Goal: Task Accomplishment & Management: Manage account settings

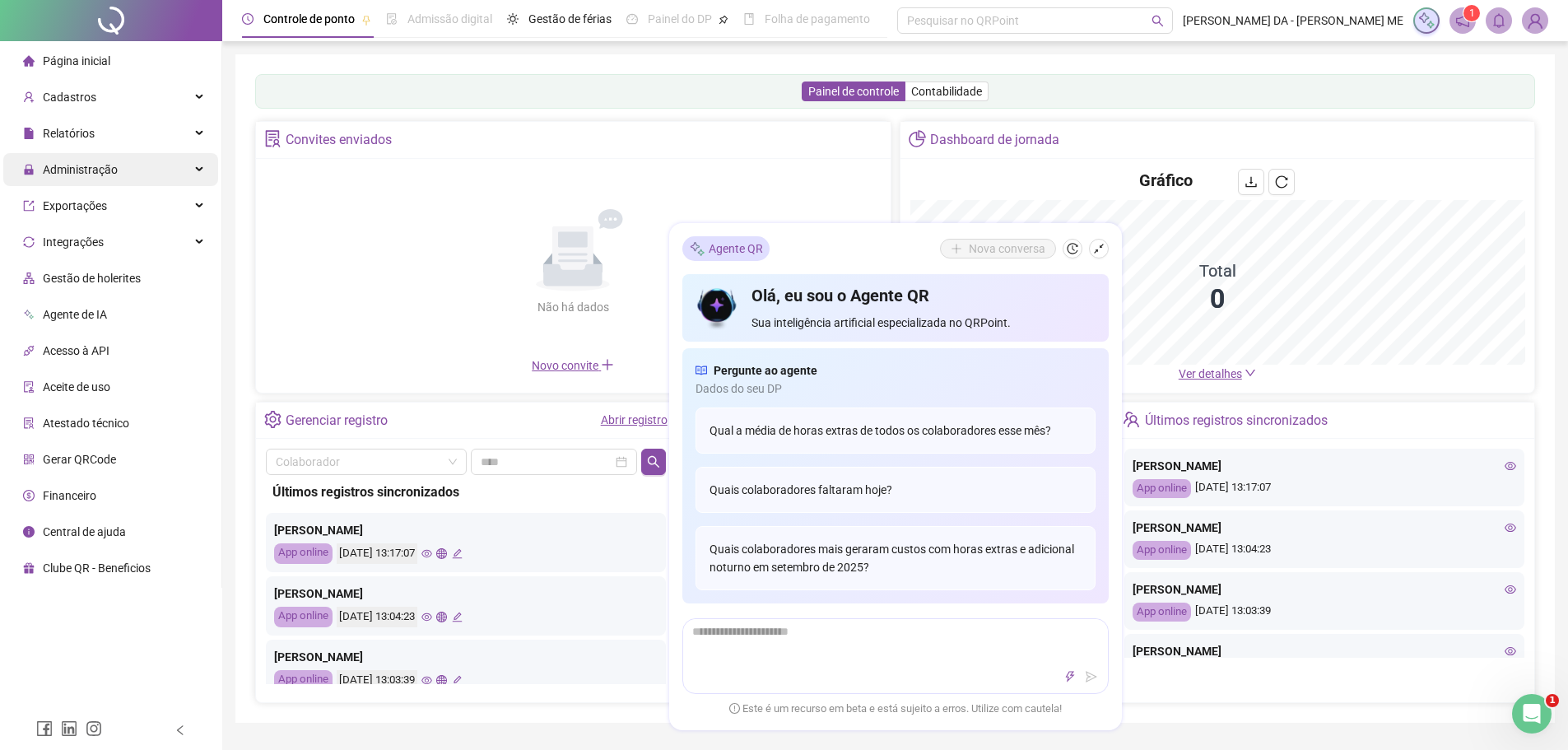
click at [63, 170] on span "Administração" at bounding box center [80, 169] width 75 height 13
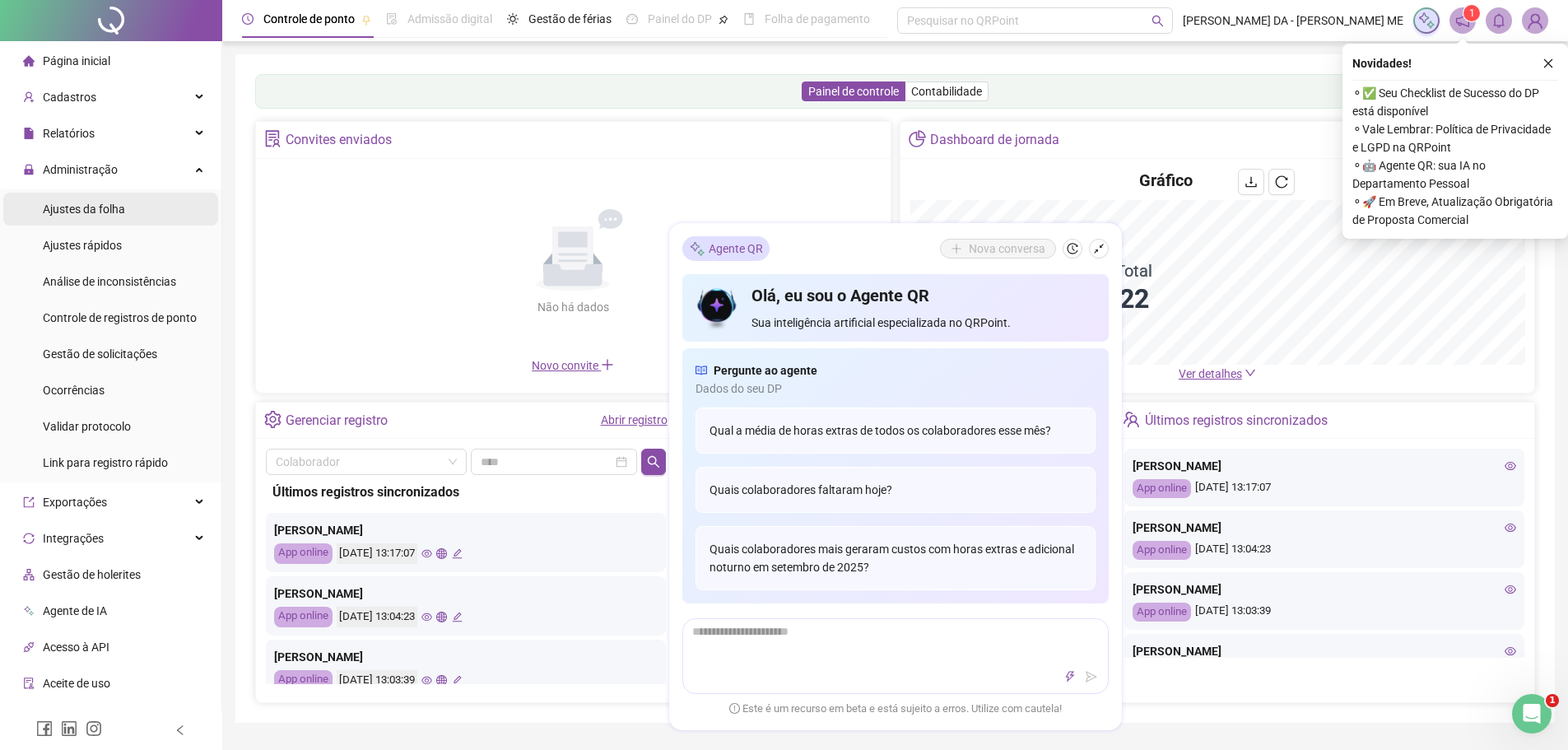
click at [69, 215] on span "Ajustes da folha" at bounding box center [83, 209] width 82 height 13
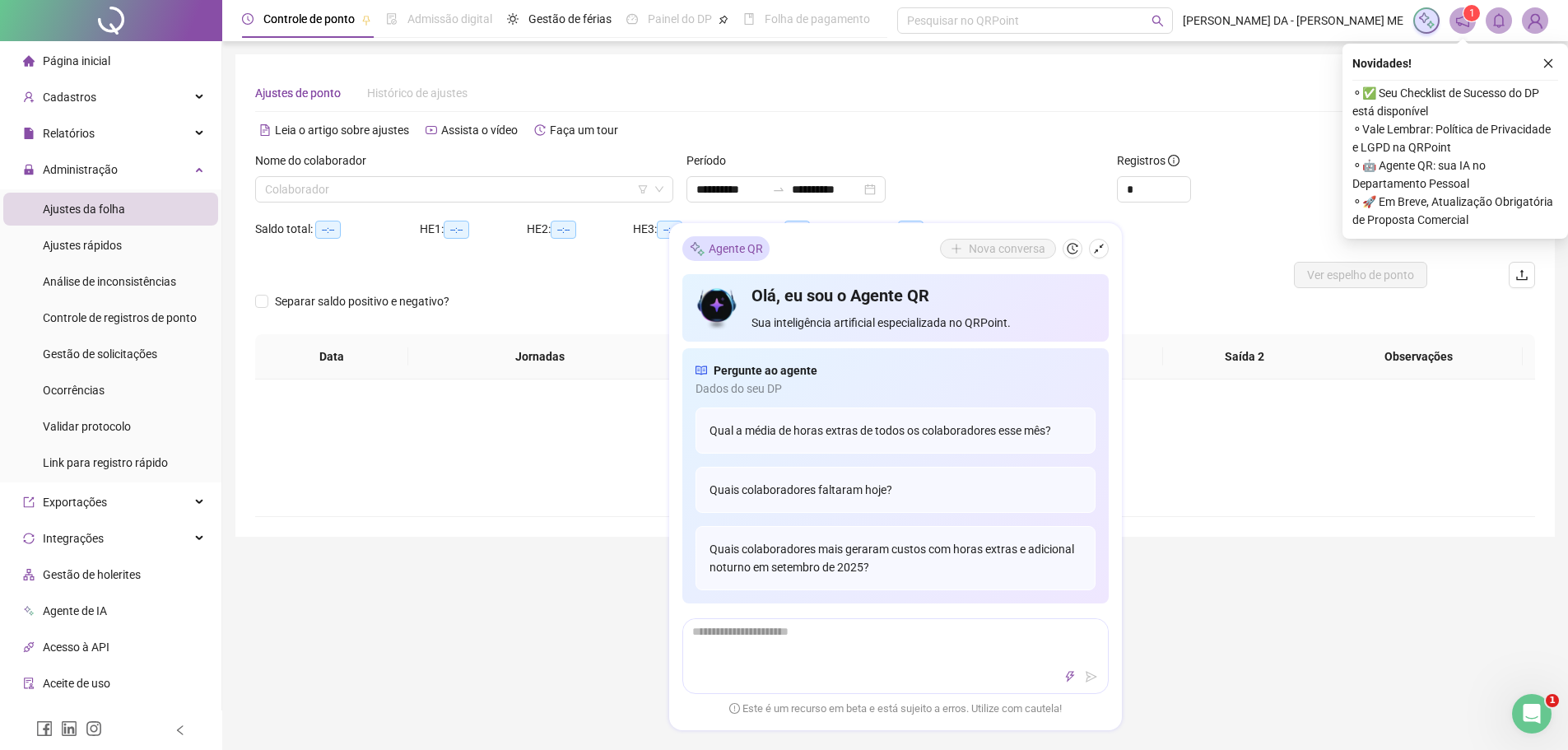
type input "**********"
click at [1098, 249] on icon "shrink" at bounding box center [1098, 249] width 11 height 11
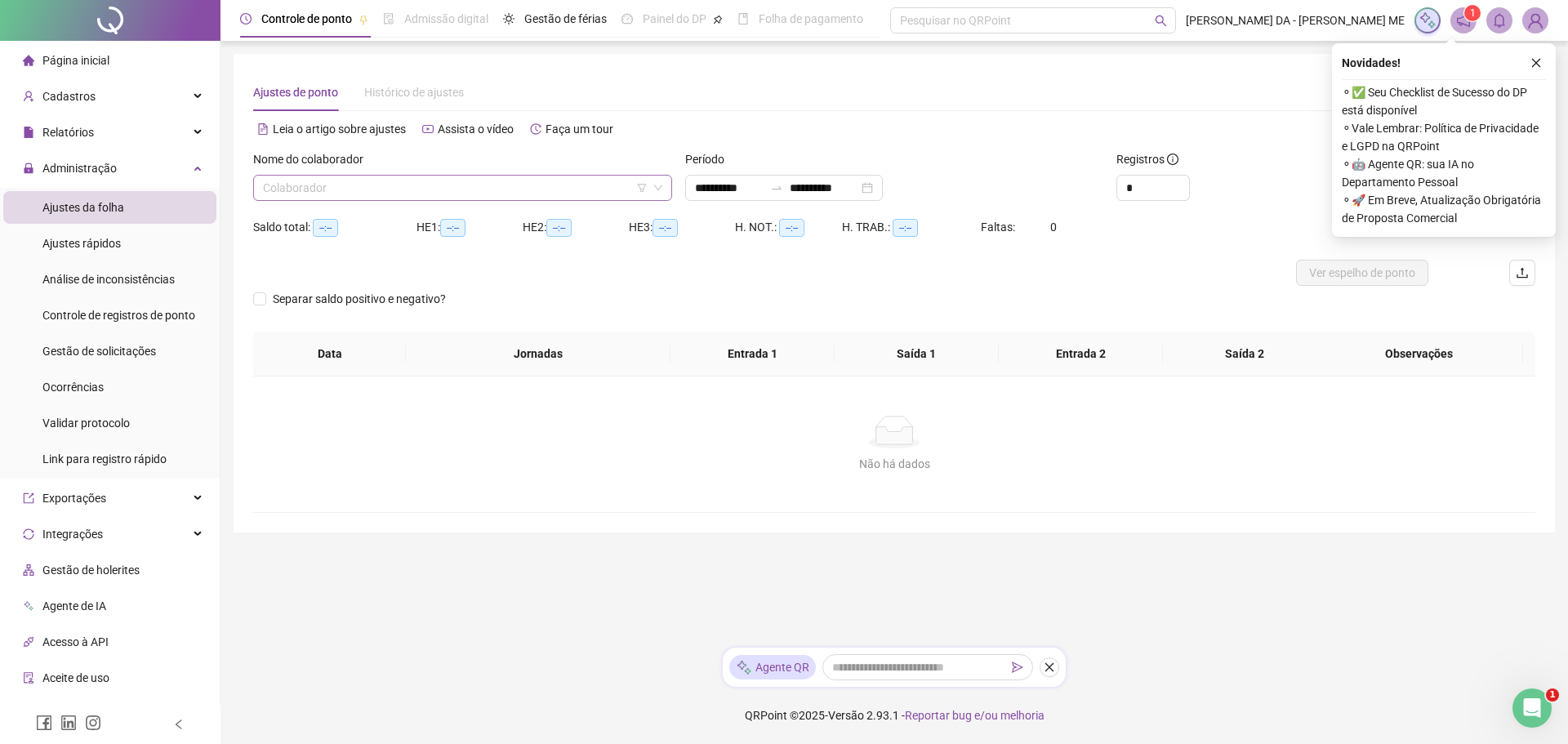
drag, startPoint x: 397, startPoint y: 205, endPoint x: 398, endPoint y: 182, distance: 23.0
click at [397, 198] on div "Nome do colaborador Colaborador" at bounding box center [462, 182] width 432 height 64
click at [398, 182] on input "search" at bounding box center [455, 188] width 384 height 25
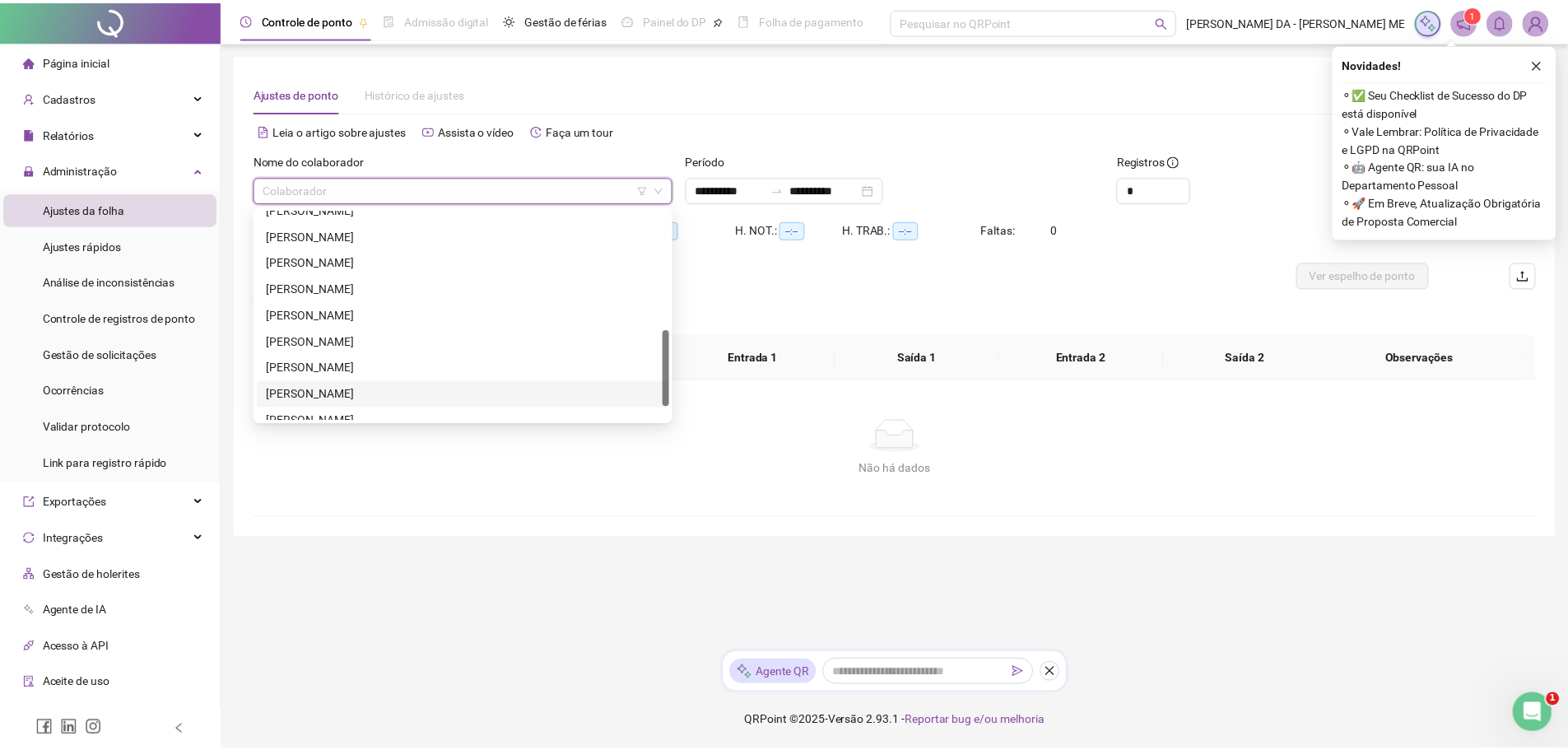
scroll to position [369, 0]
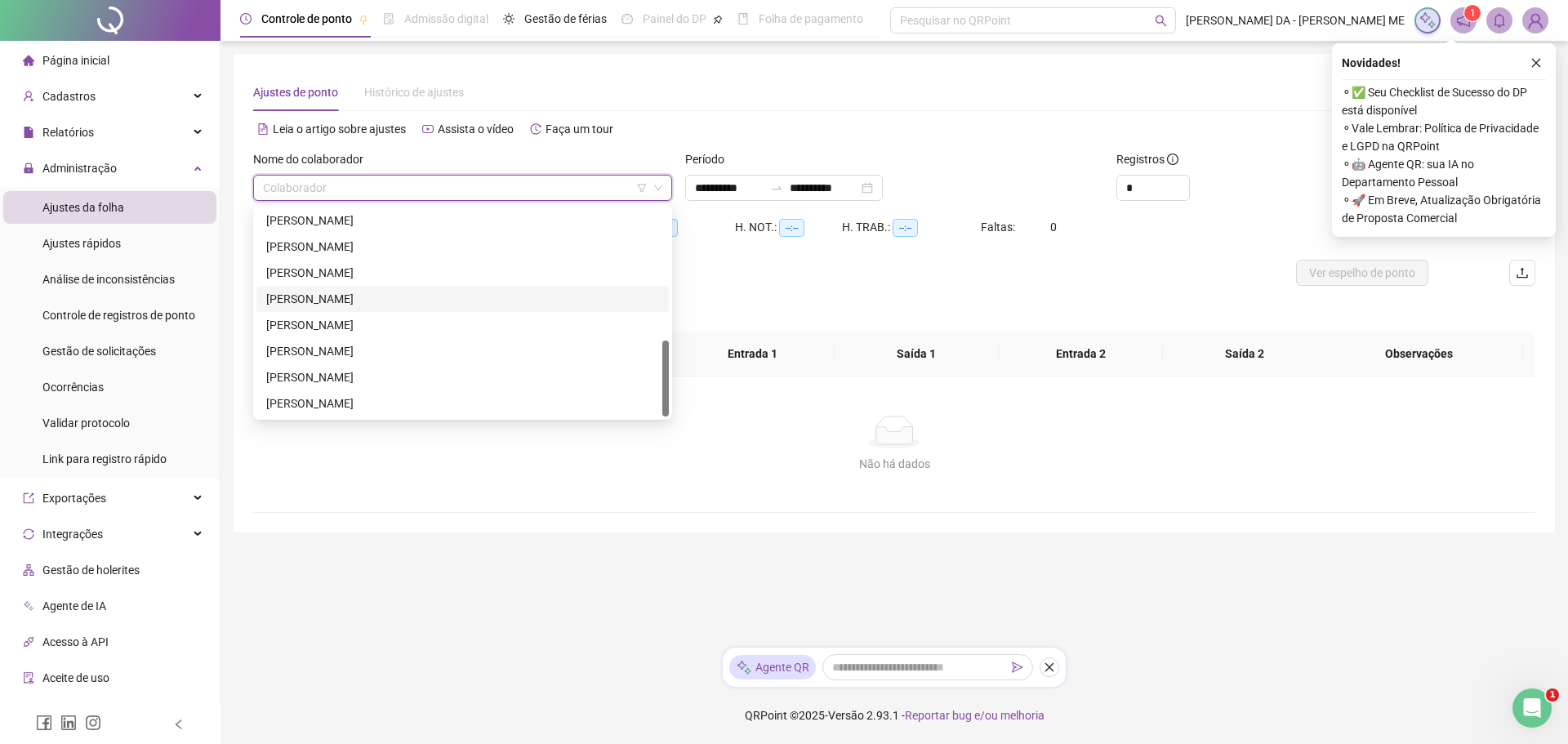
click at [365, 293] on div "[PERSON_NAME]" at bounding box center [462, 298] width 393 height 18
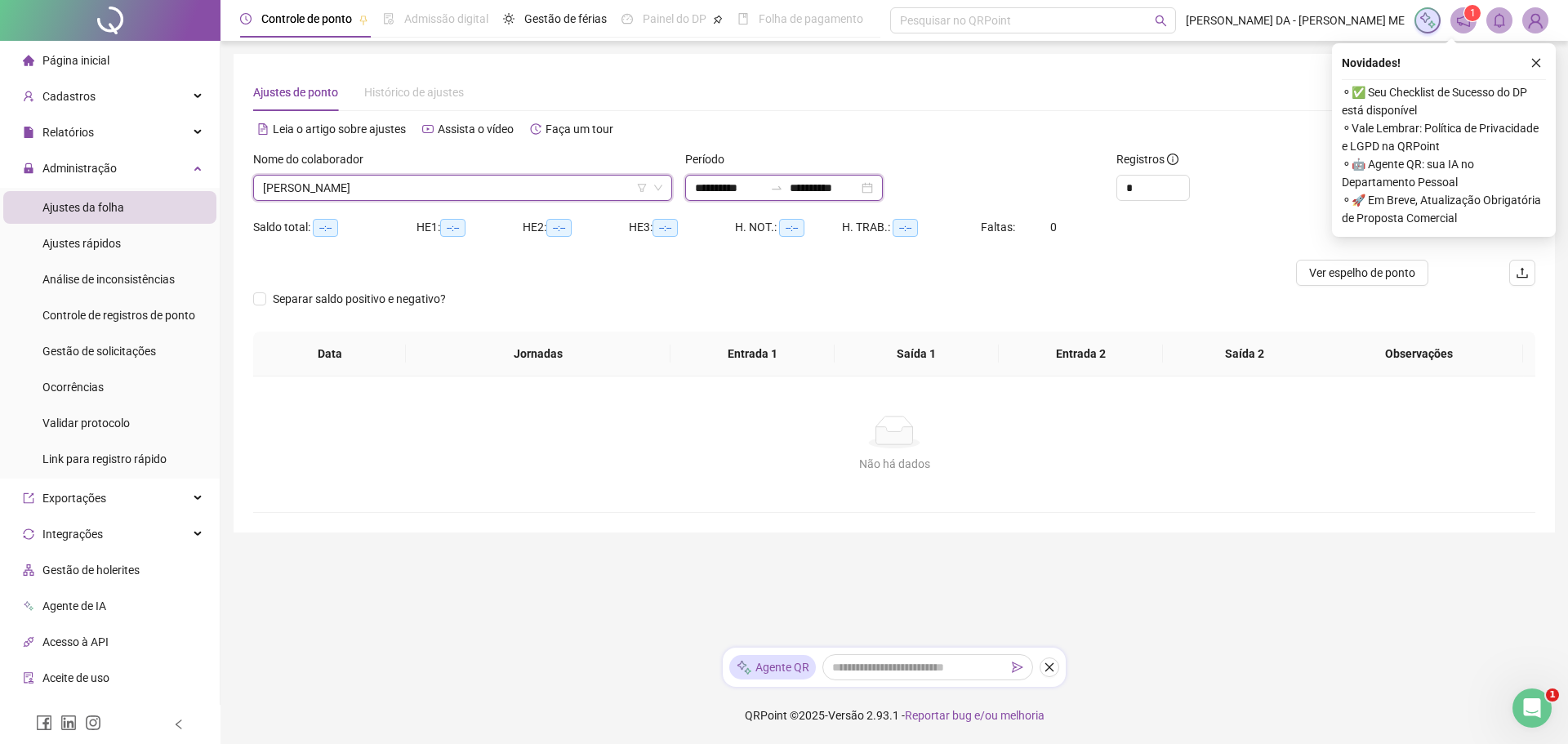
click at [743, 192] on input "**********" at bounding box center [729, 188] width 68 height 18
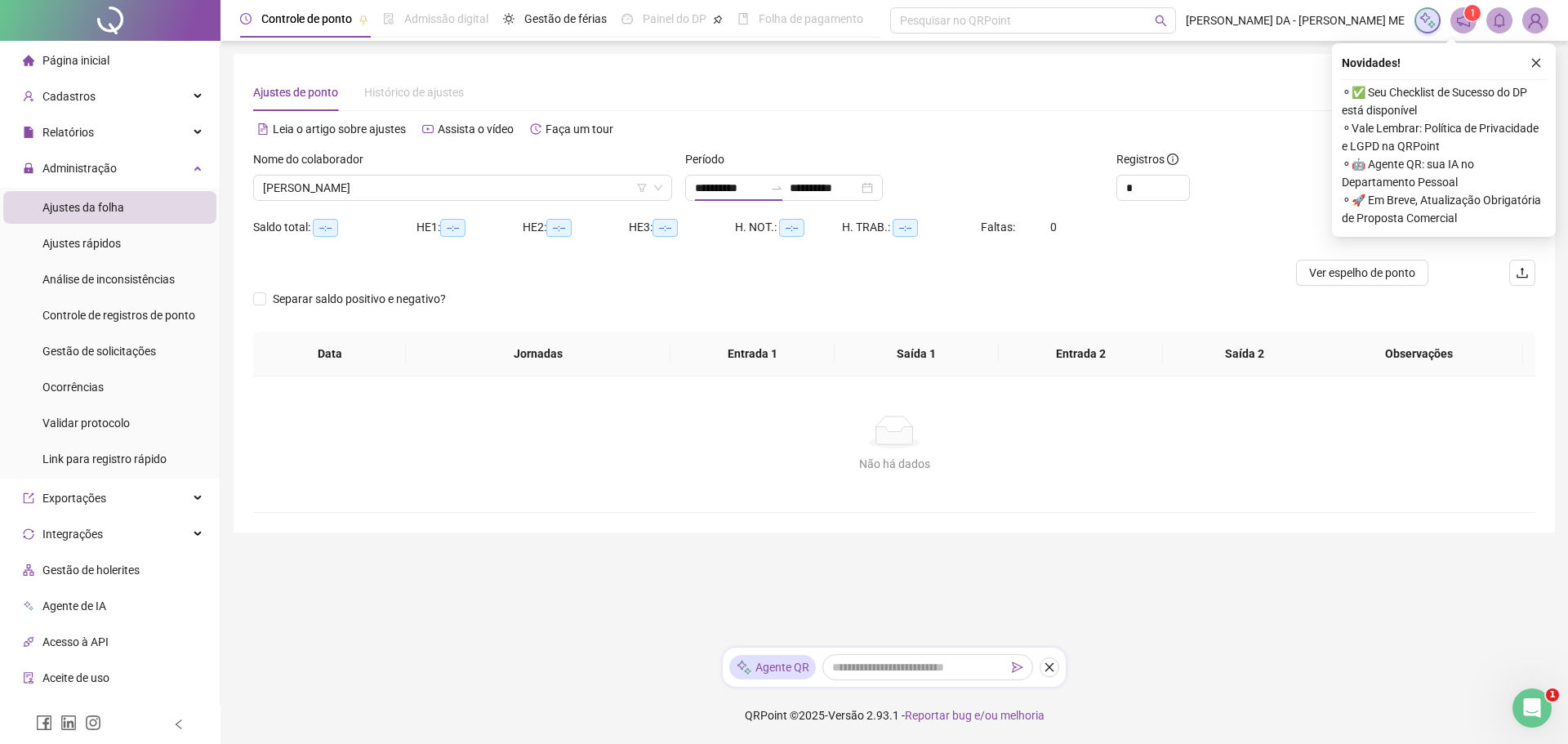
click at [741, 219] on li "Este mês" at bounding box center [789, 229] width 97 height 19
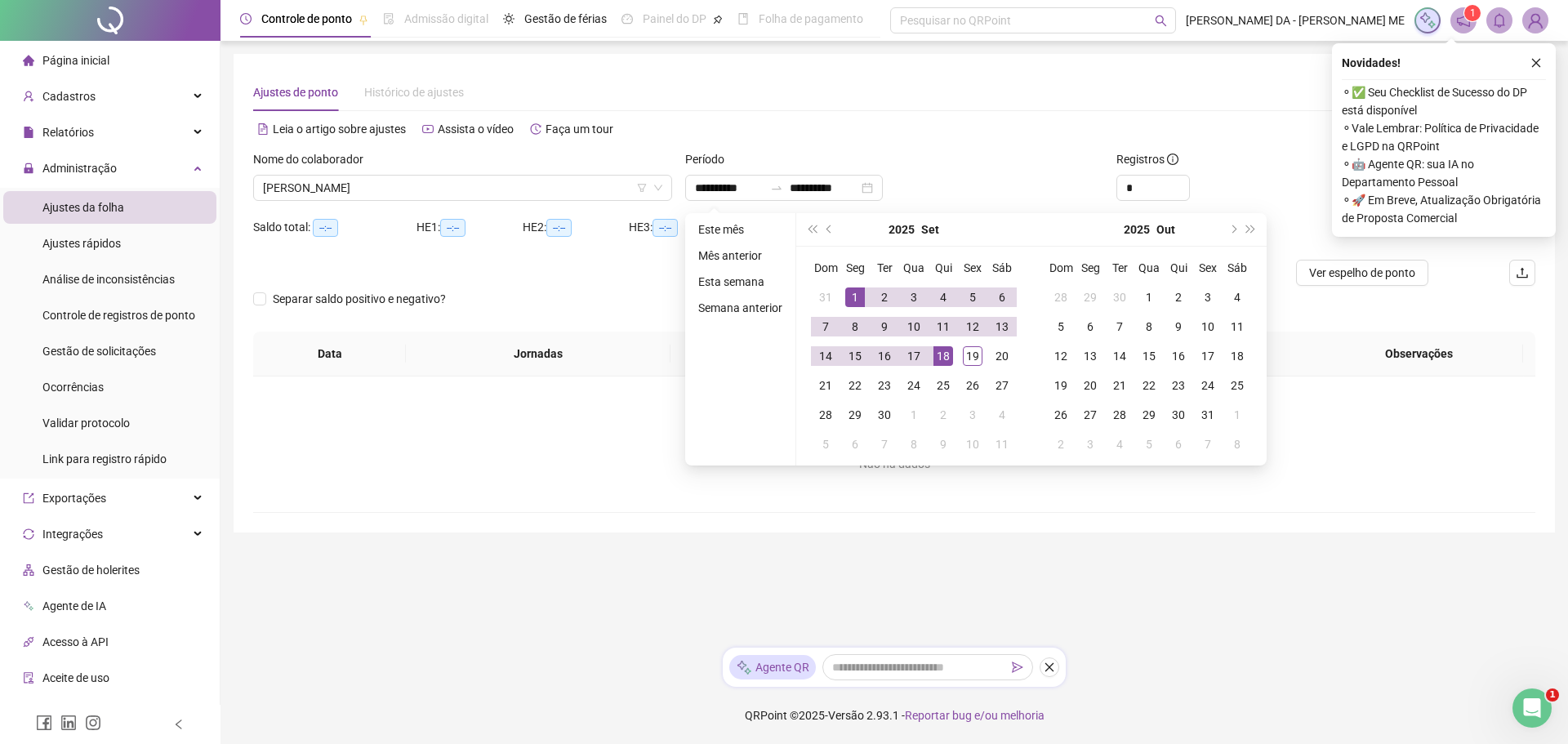
click at [716, 227] on div "HE 3: --:--" at bounding box center [682, 227] width 106 height 18
type input "**********"
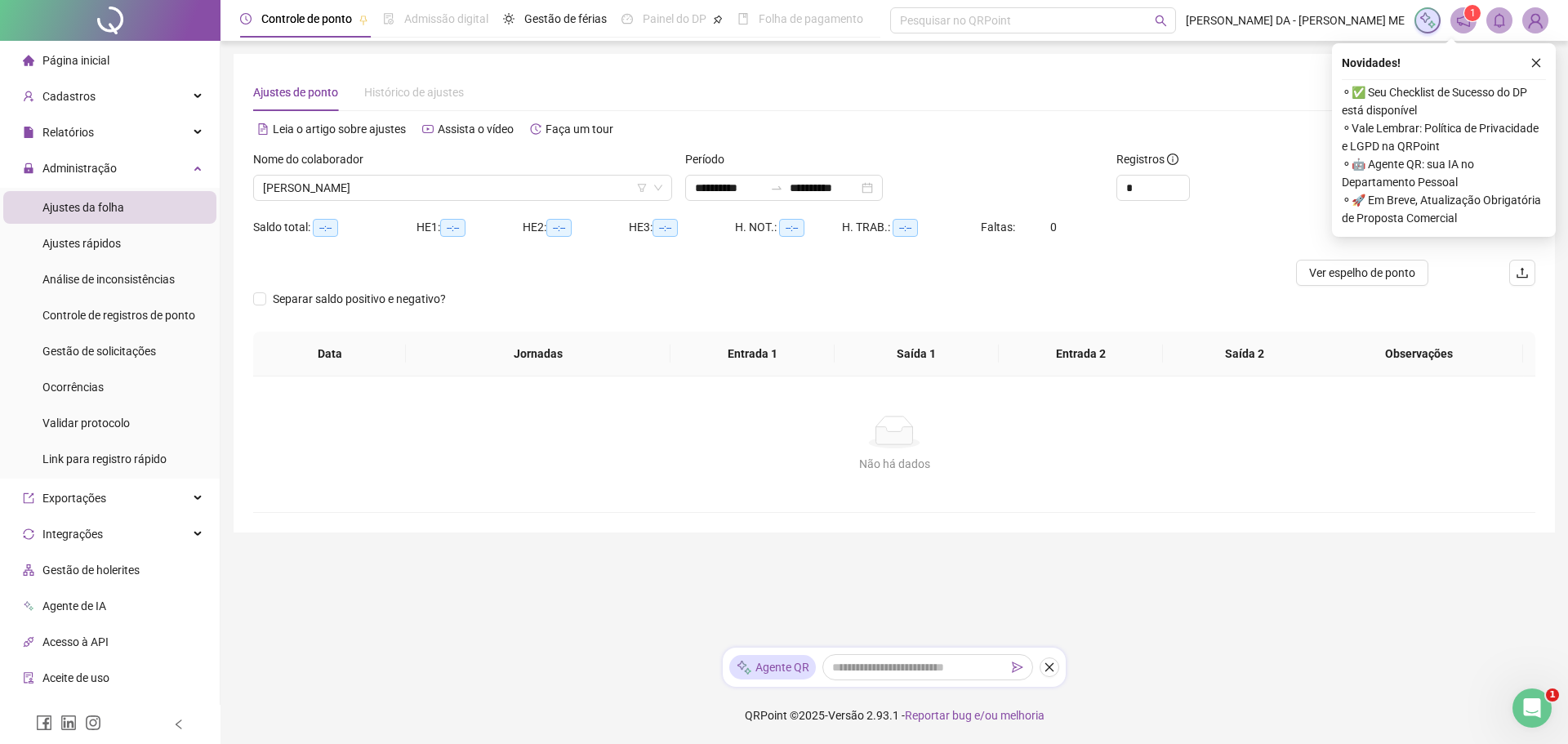
click at [716, 234] on div "HE 3: --:--" at bounding box center [682, 227] width 106 height 18
click at [1536, 64] on icon "close" at bounding box center [1536, 63] width 9 height 9
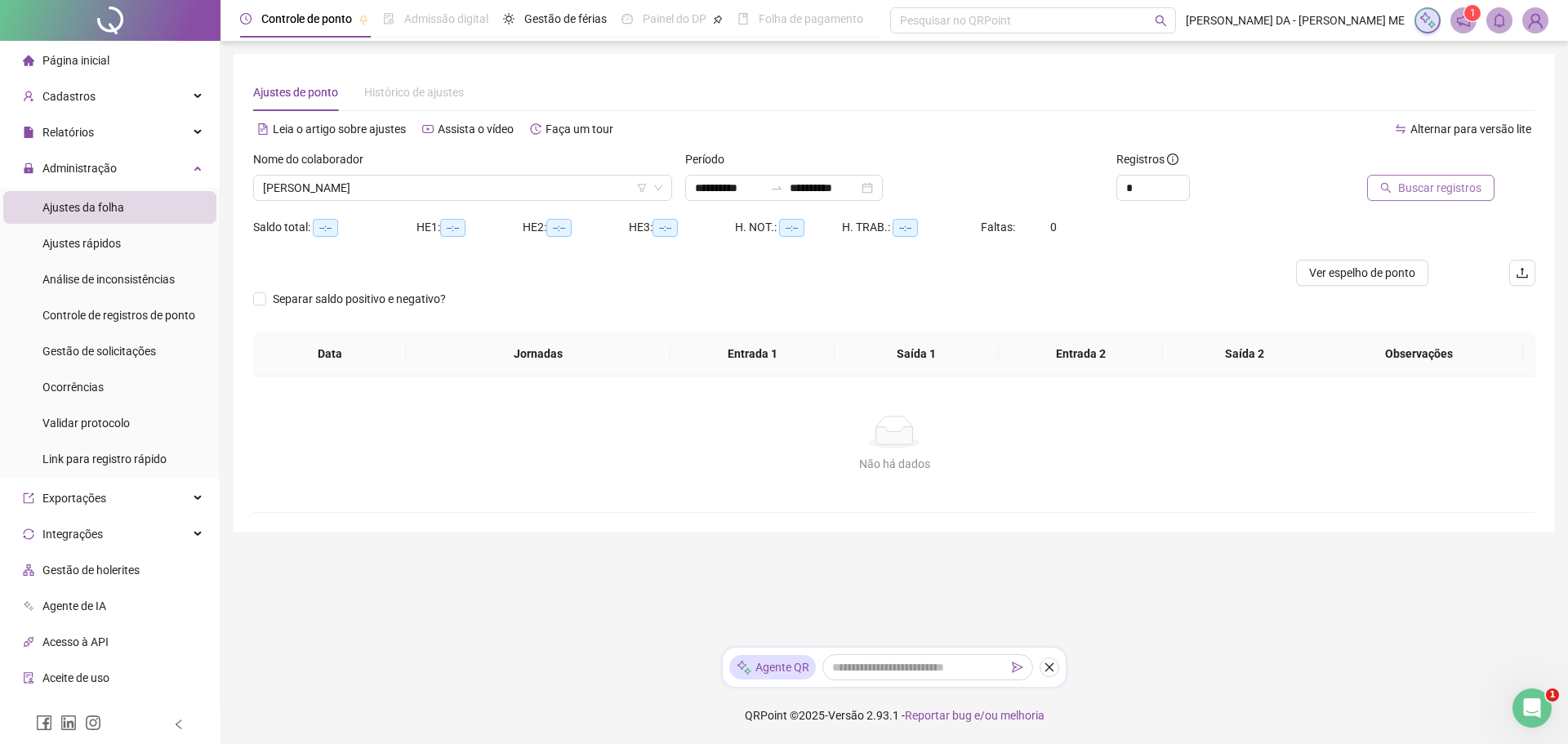
click at [1416, 178] on button "Buscar registros" at bounding box center [1430, 188] width 127 height 26
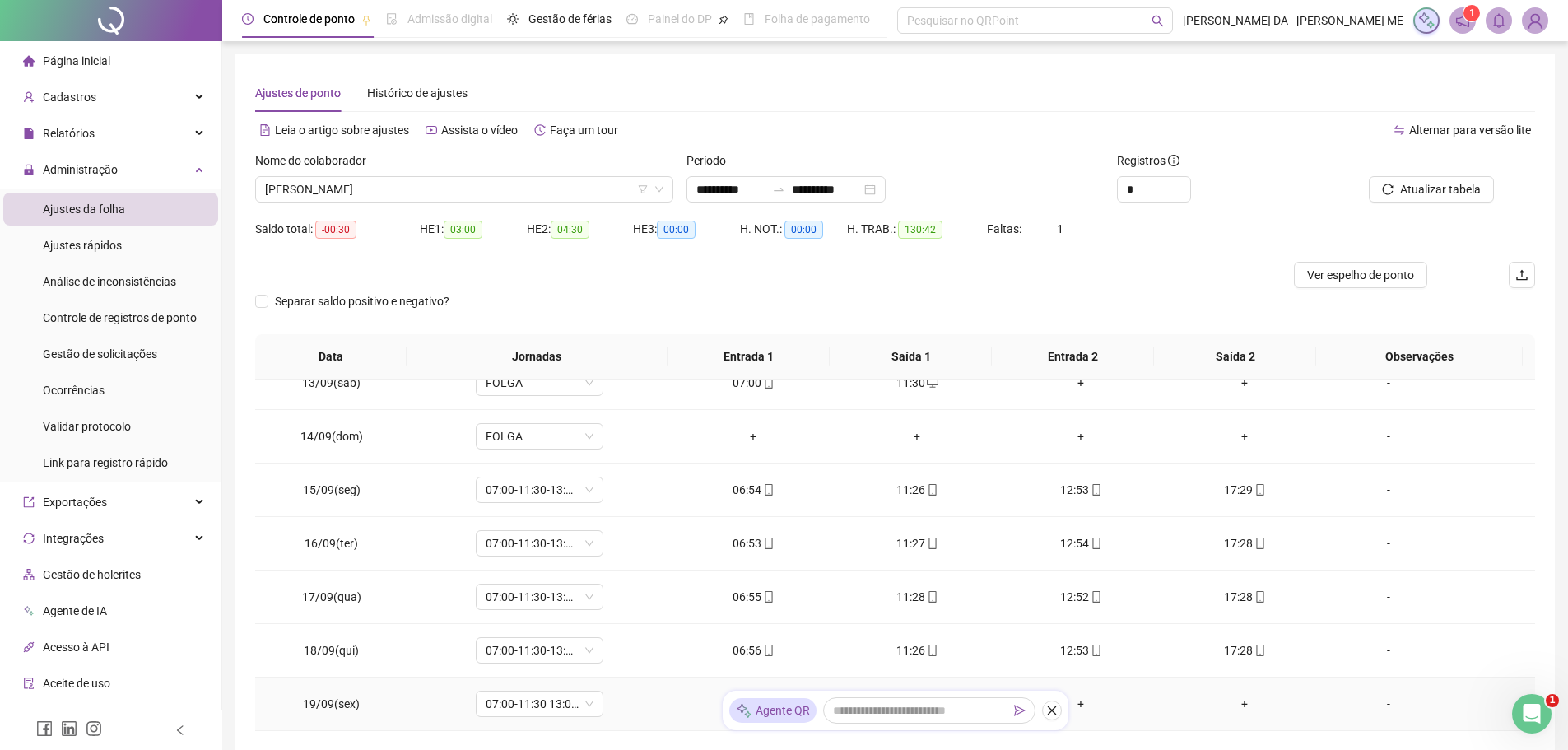
scroll to position [111, 0]
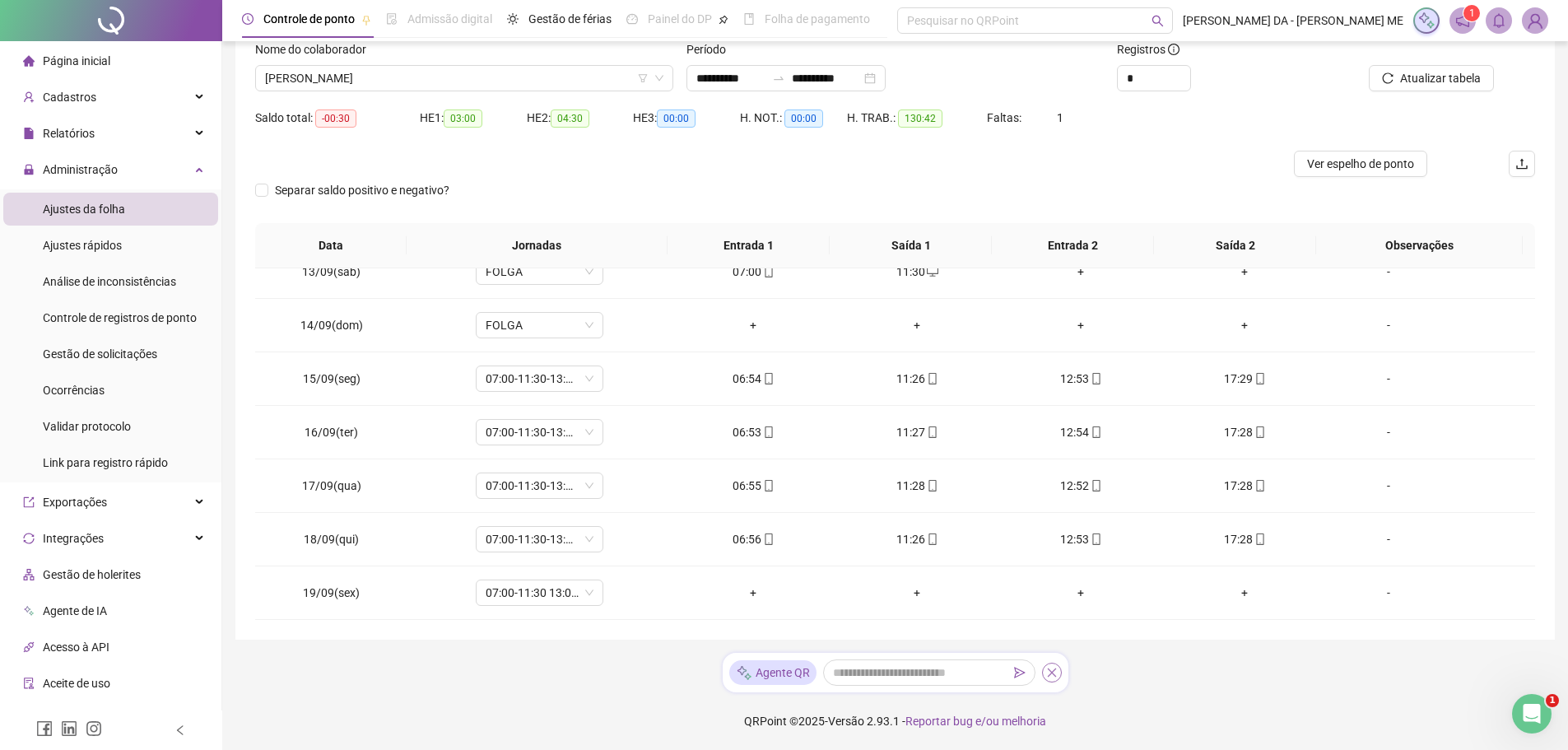
click at [1048, 675] on icon "close" at bounding box center [1052, 672] width 11 height 11
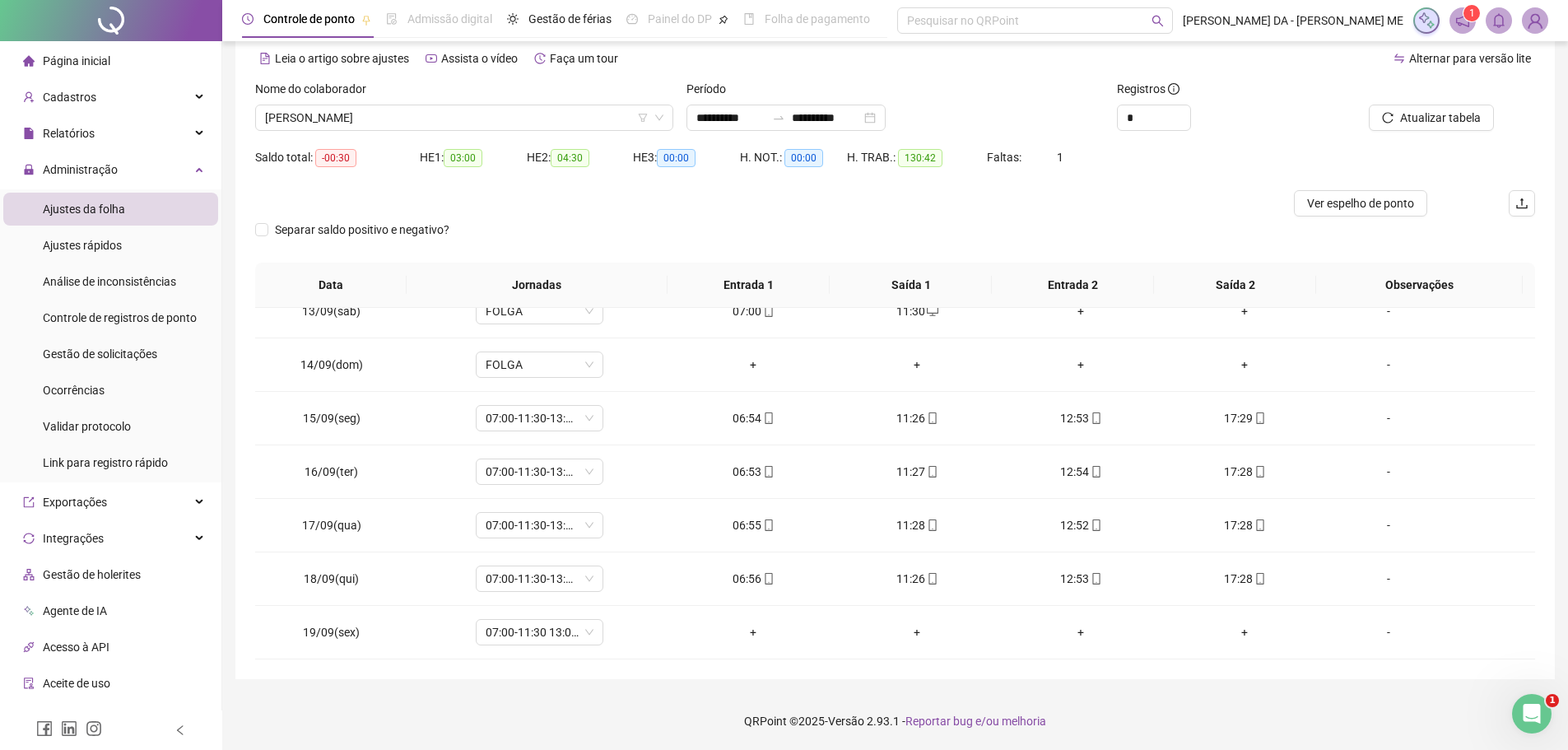
scroll to position [72, 0]
click at [1376, 636] on div "-" at bounding box center [1388, 632] width 97 height 18
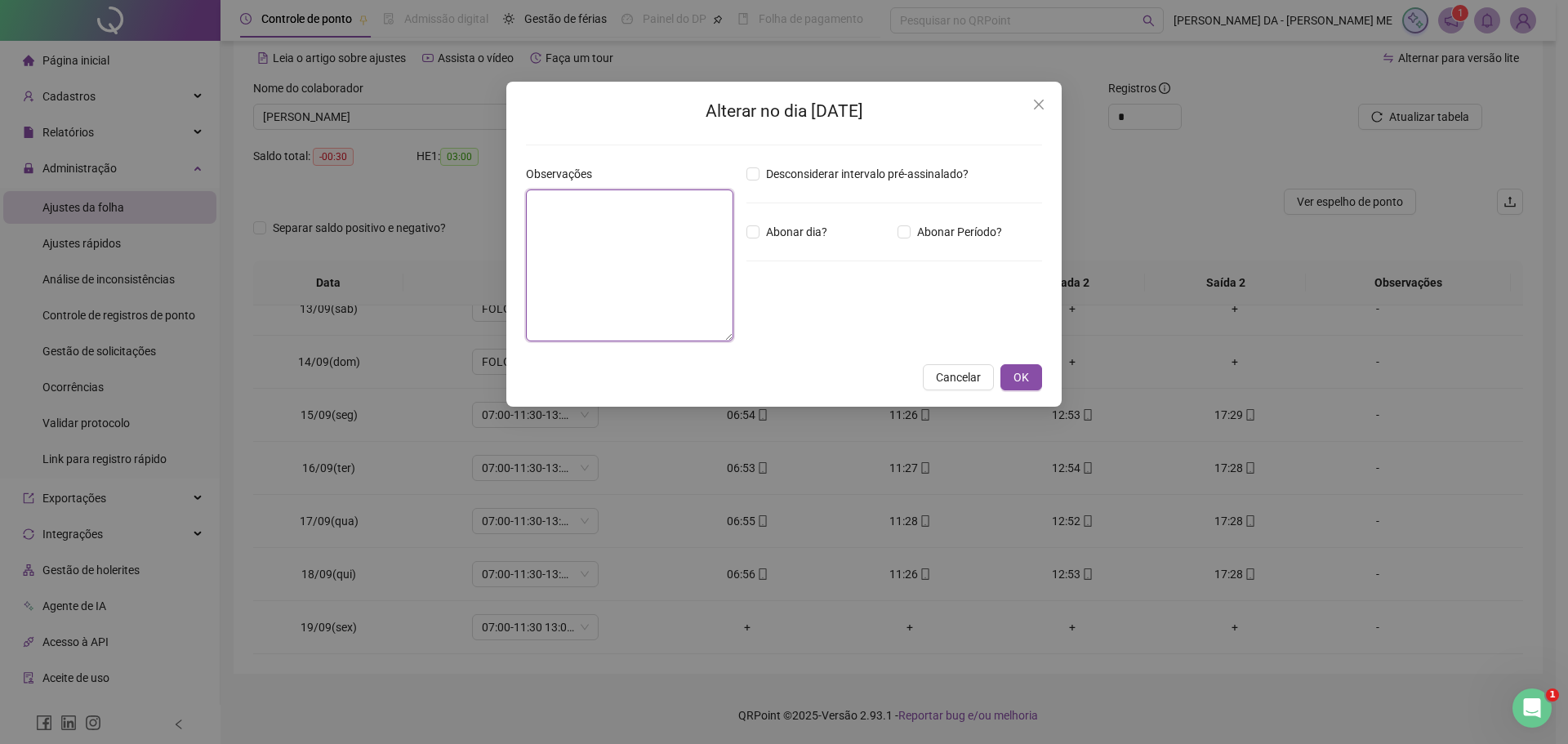
click at [603, 242] on textarea at bounding box center [629, 265] width 207 height 152
type textarea "******"
click at [1020, 377] on span "OK" at bounding box center [1021, 377] width 16 height 18
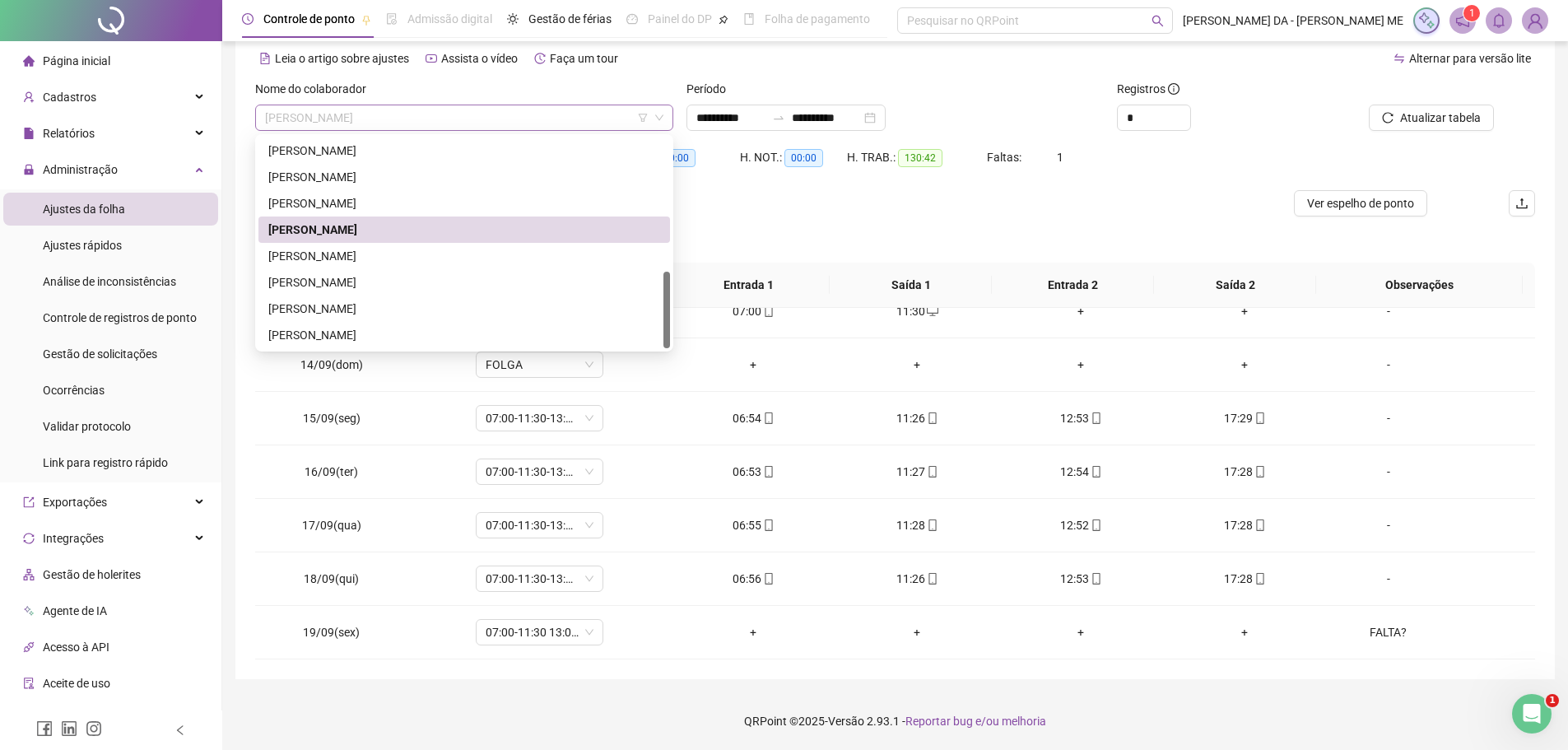
click at [353, 125] on span "[PERSON_NAME]" at bounding box center [464, 118] width 399 height 25
click at [357, 196] on div "[PERSON_NAME]" at bounding box center [463, 203] width 392 height 18
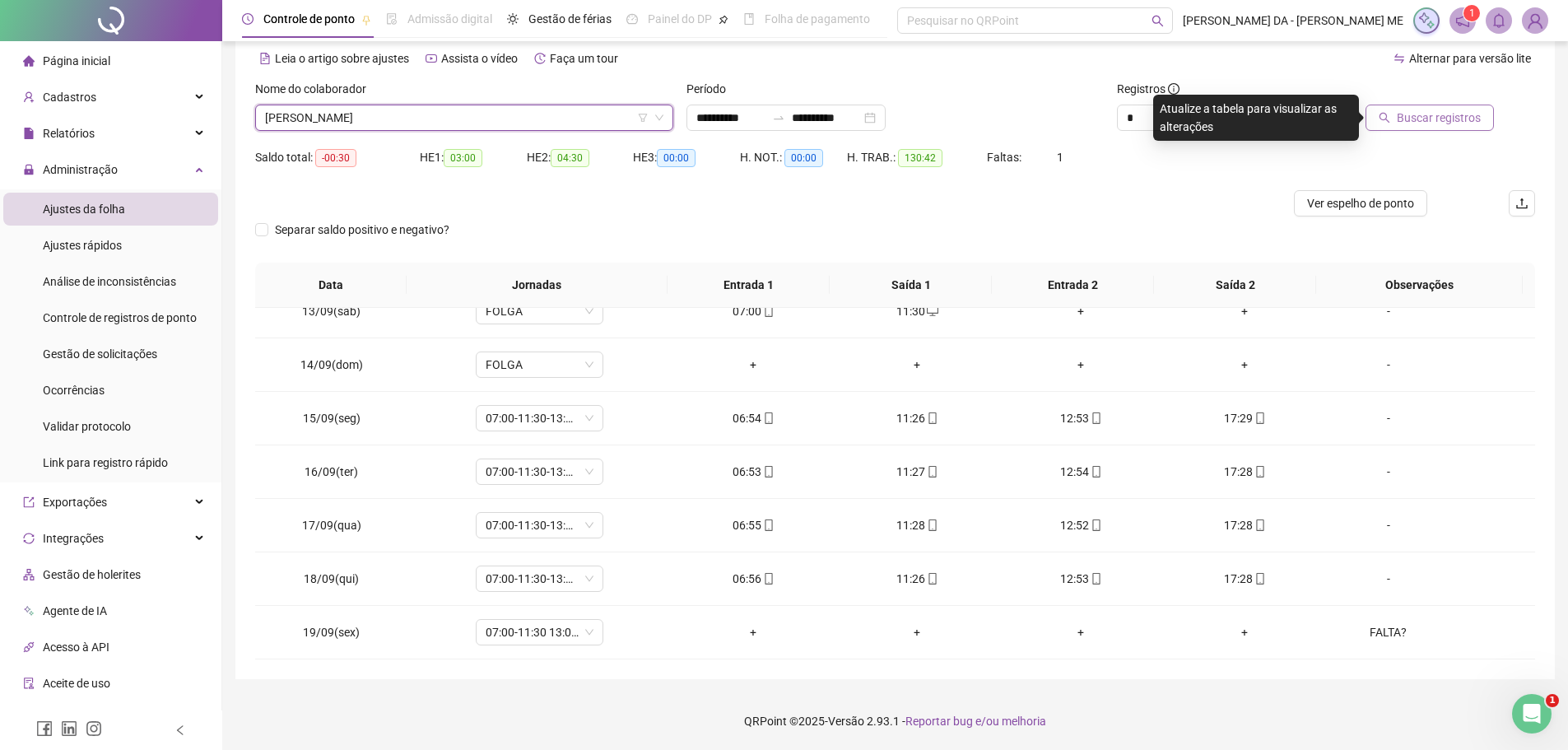
click at [1419, 114] on span "Buscar registros" at bounding box center [1439, 118] width 84 height 18
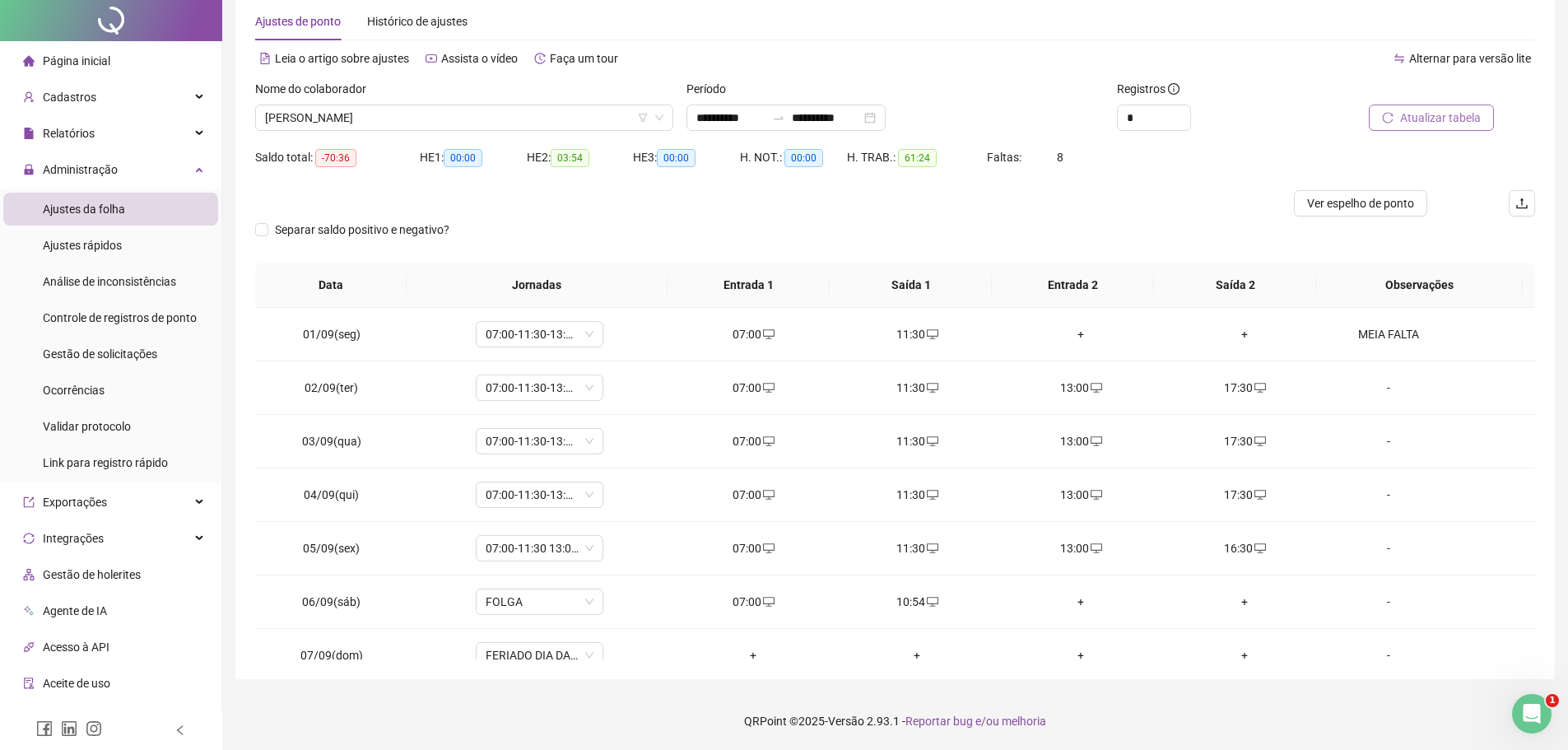
scroll to position [0, 0]
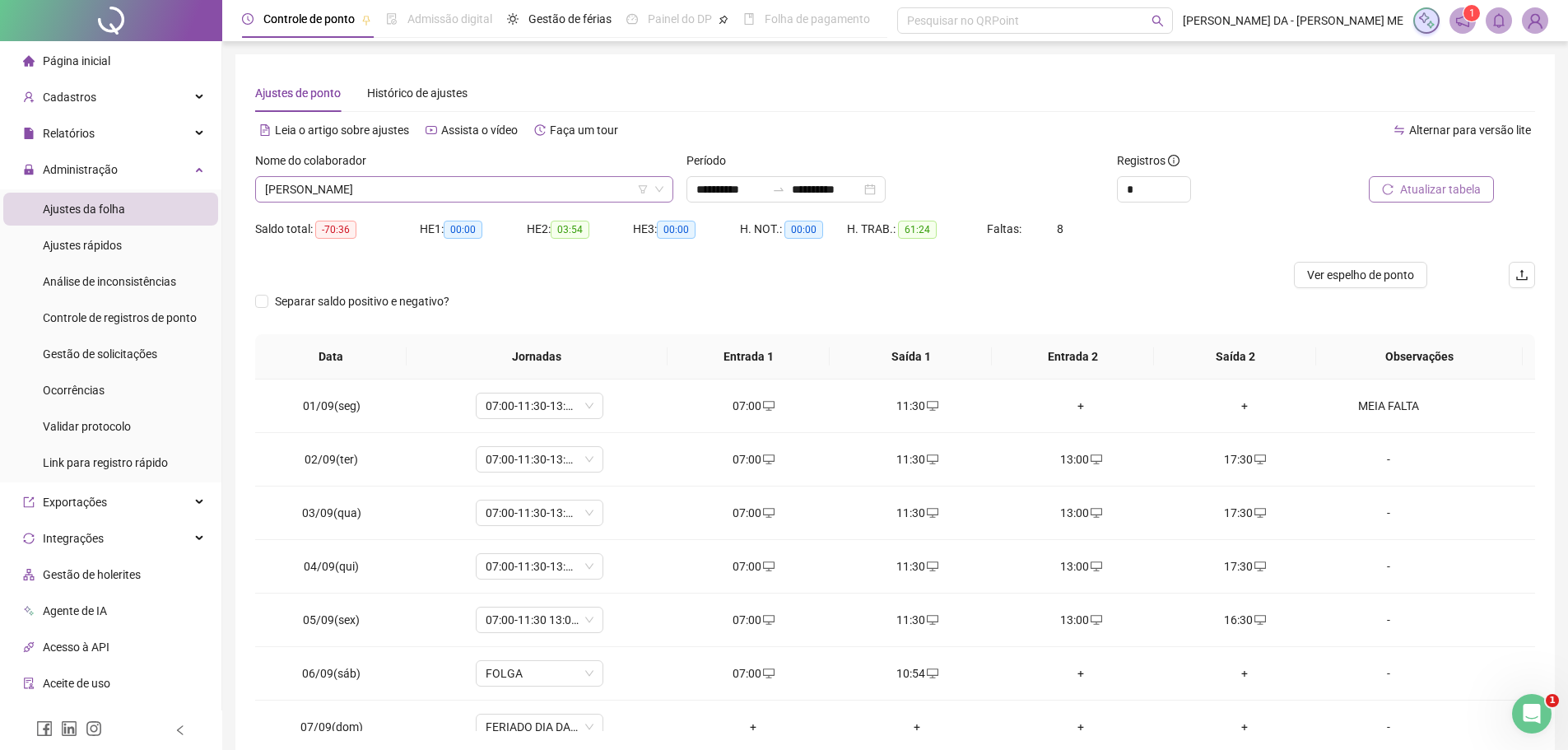
click at [368, 193] on span "[PERSON_NAME]" at bounding box center [464, 189] width 399 height 25
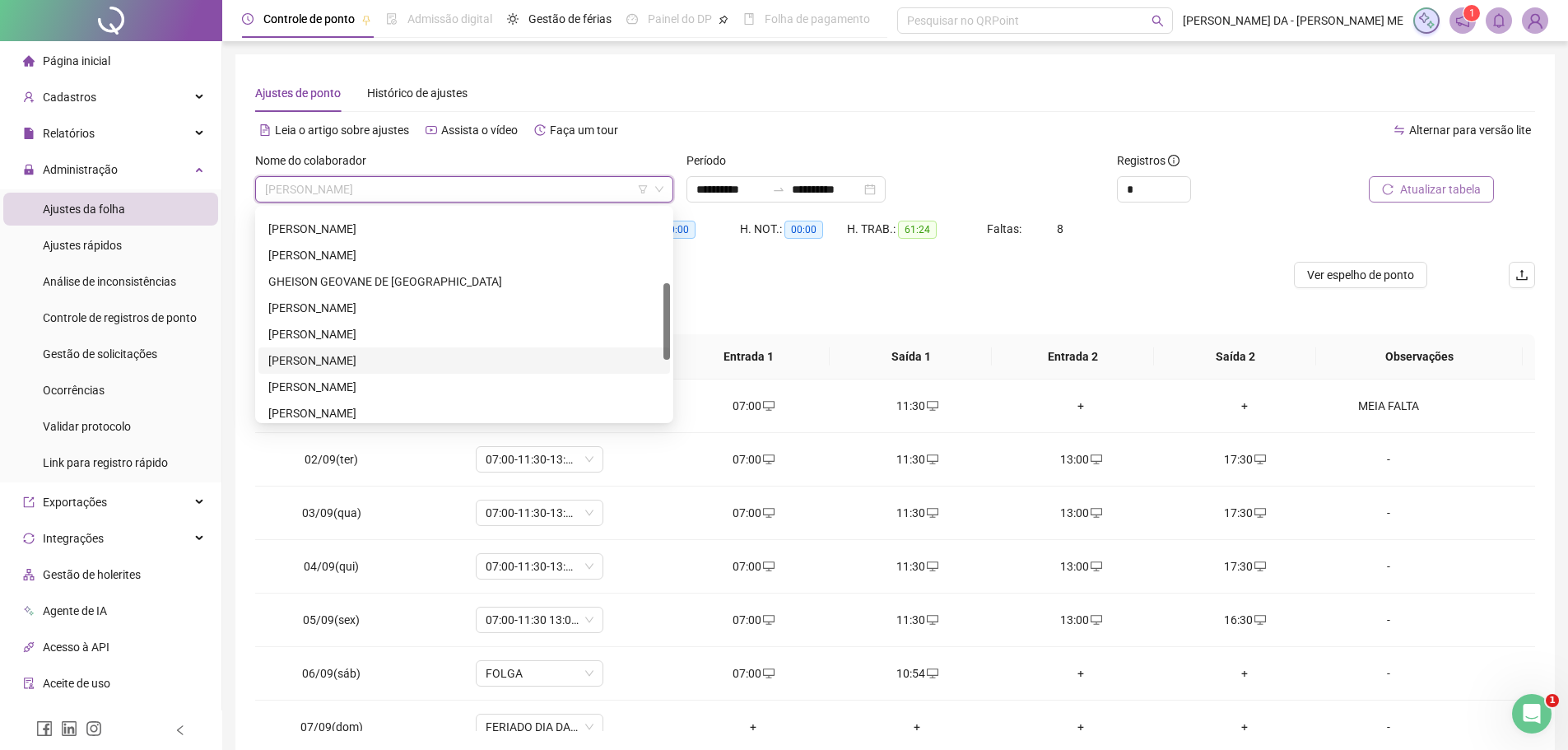
scroll to position [287, 0]
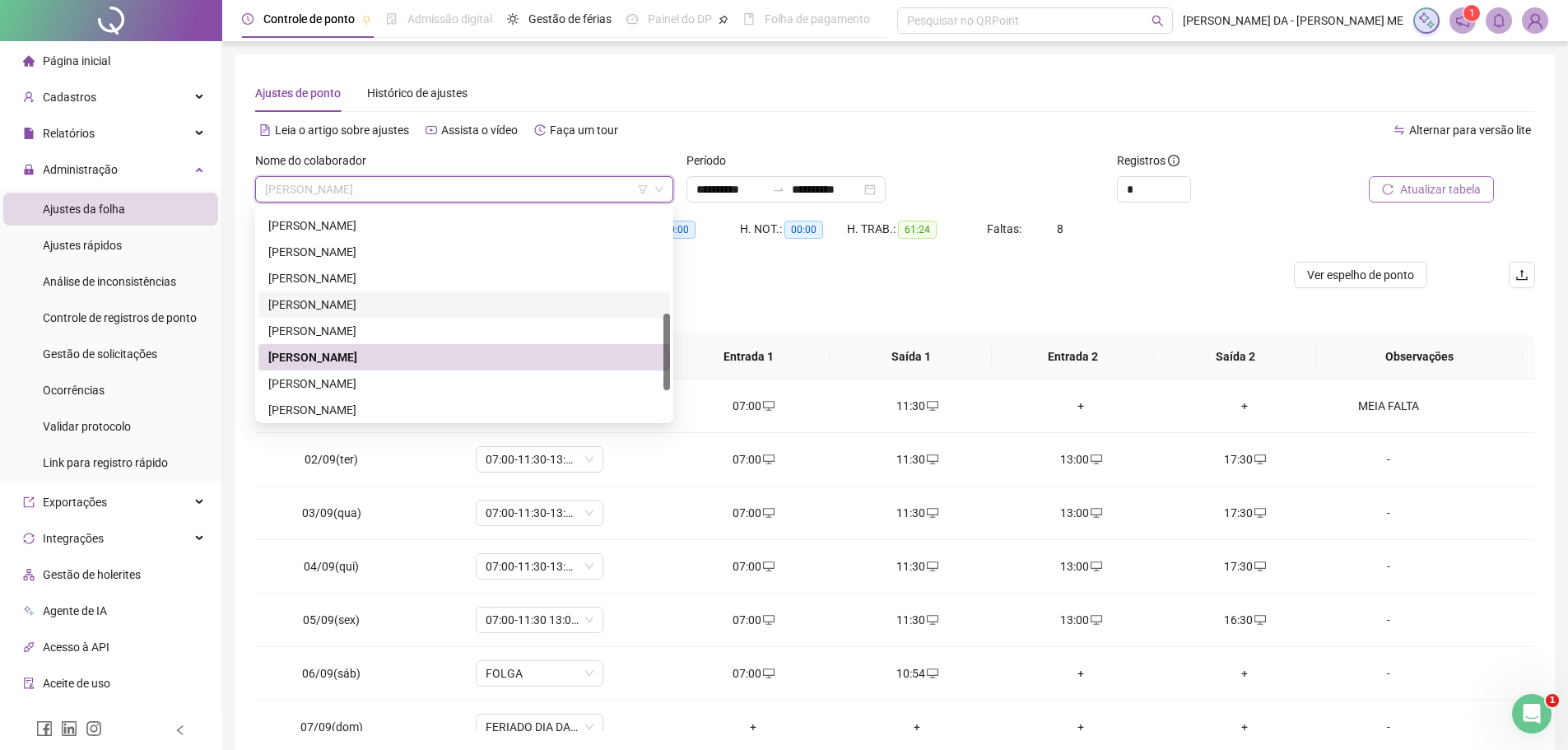
click at [349, 307] on div "[PERSON_NAME]" at bounding box center [463, 304] width 392 height 18
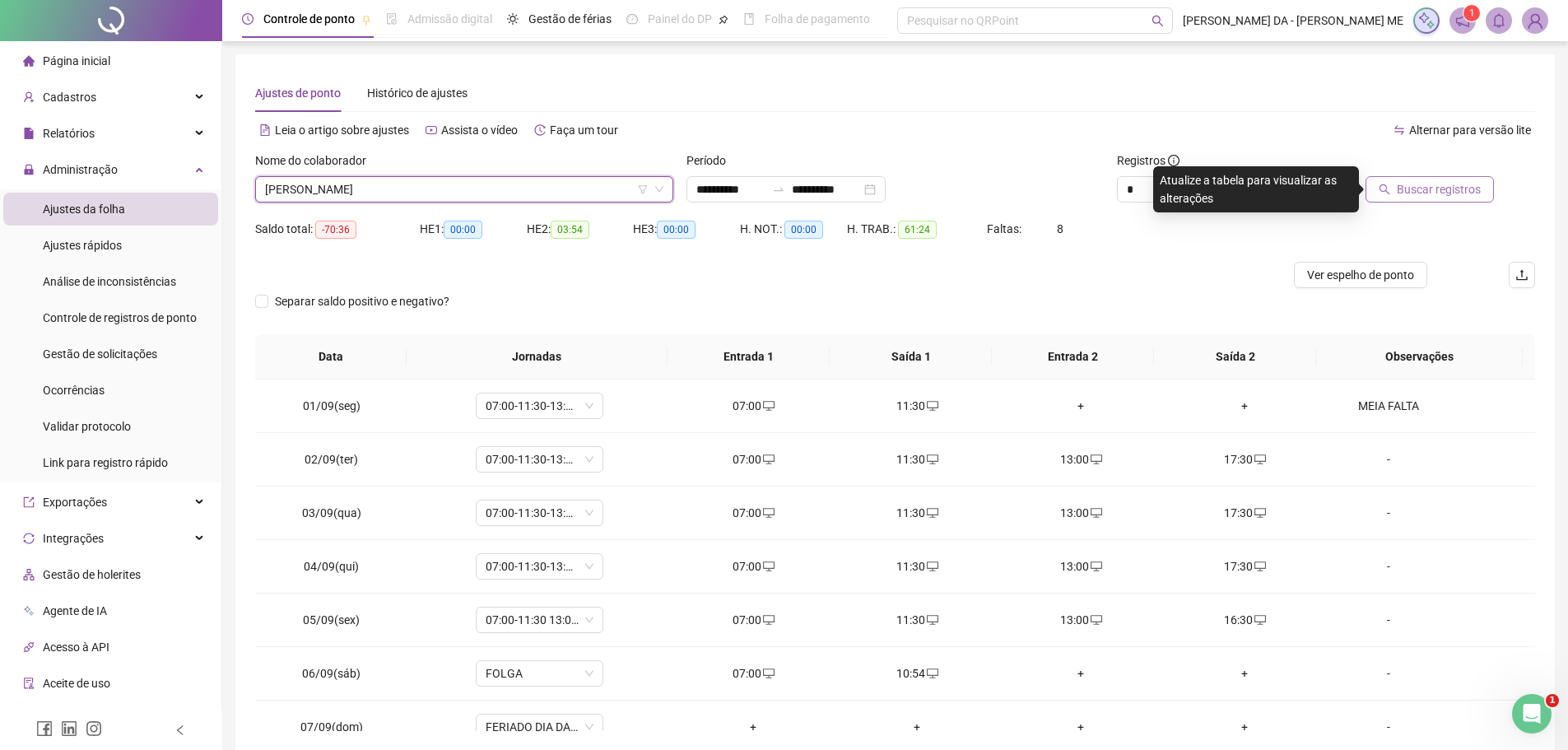
click at [1446, 196] on span "Buscar registros" at bounding box center [1439, 189] width 84 height 18
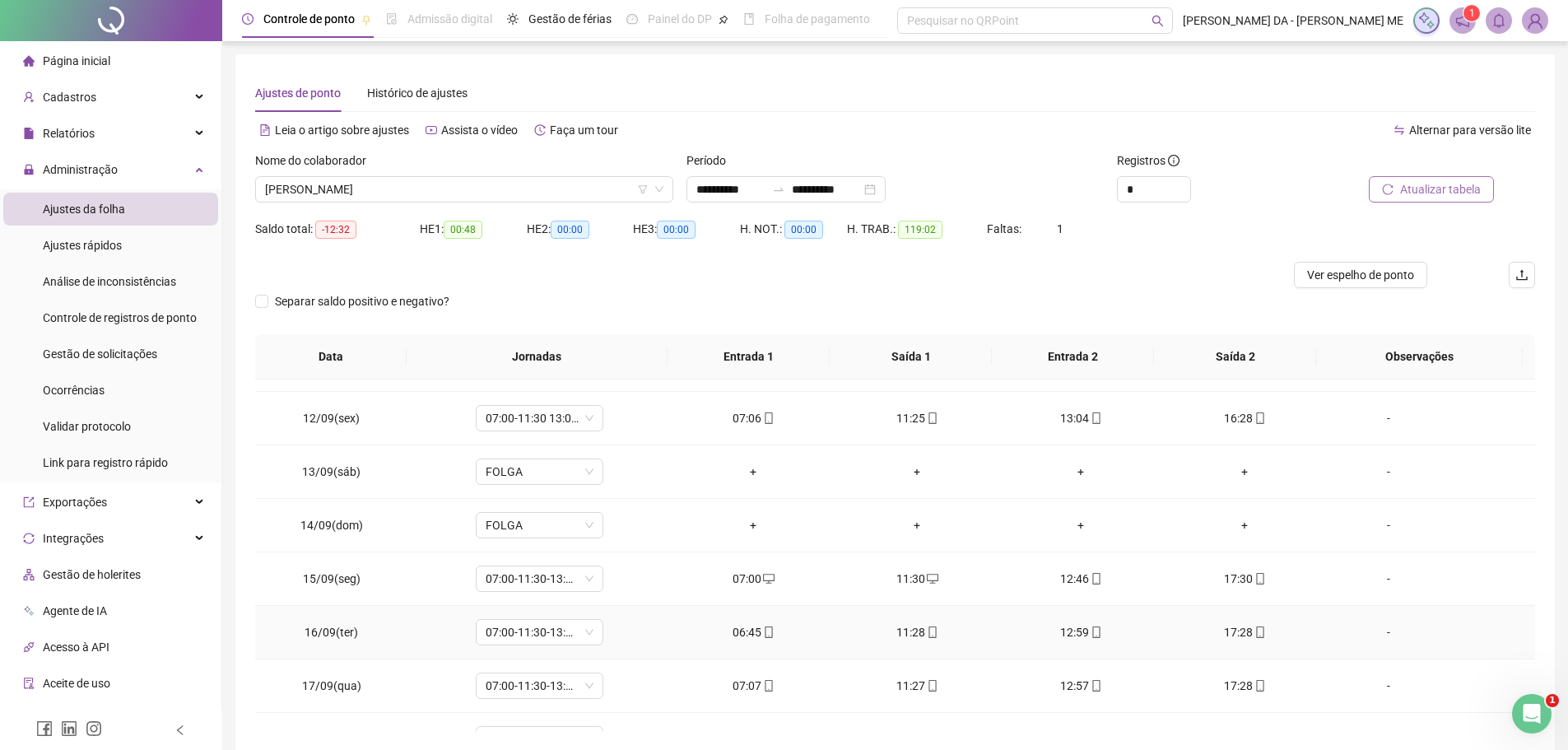
scroll to position [665, 0]
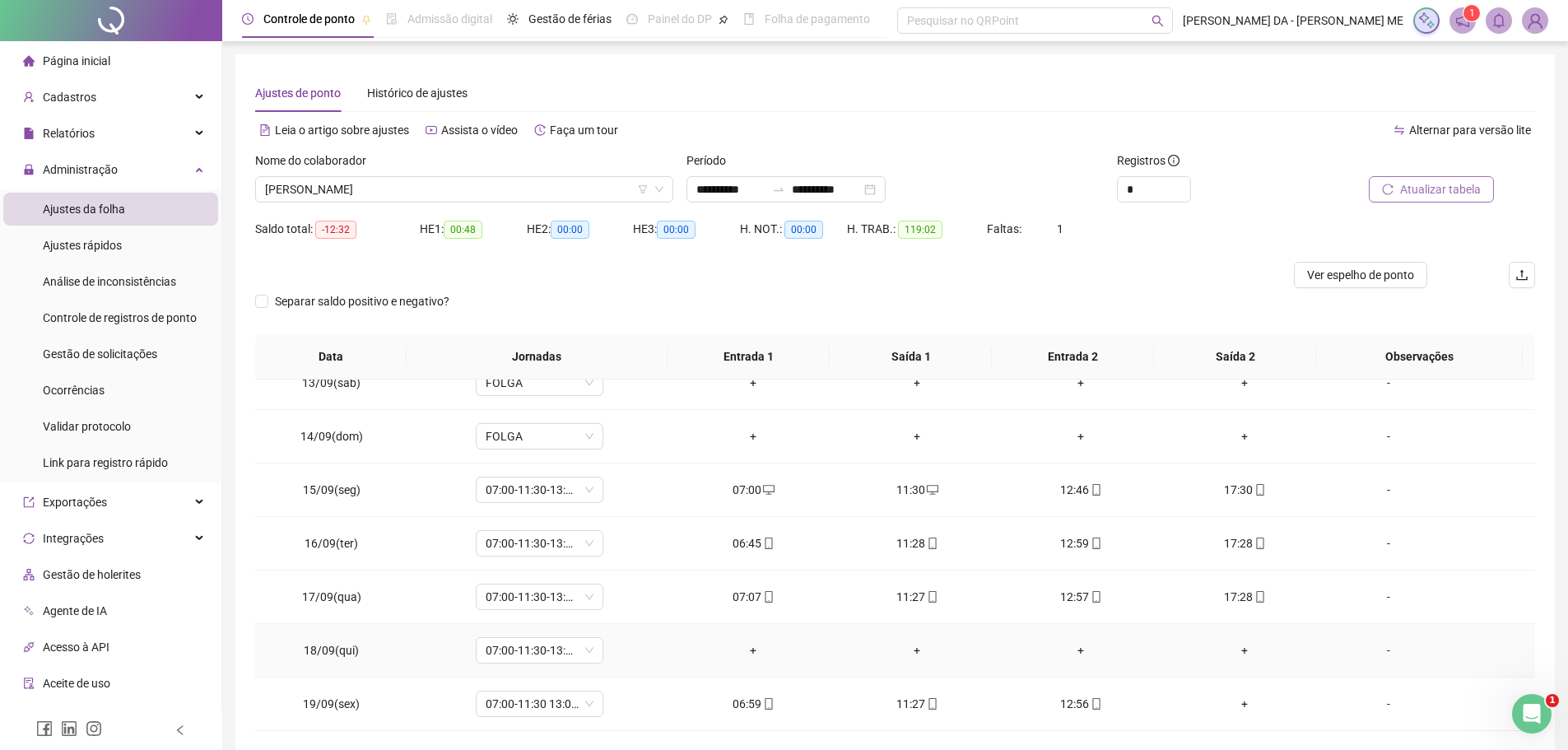
click at [1378, 653] on div "-" at bounding box center [1388, 650] width 97 height 18
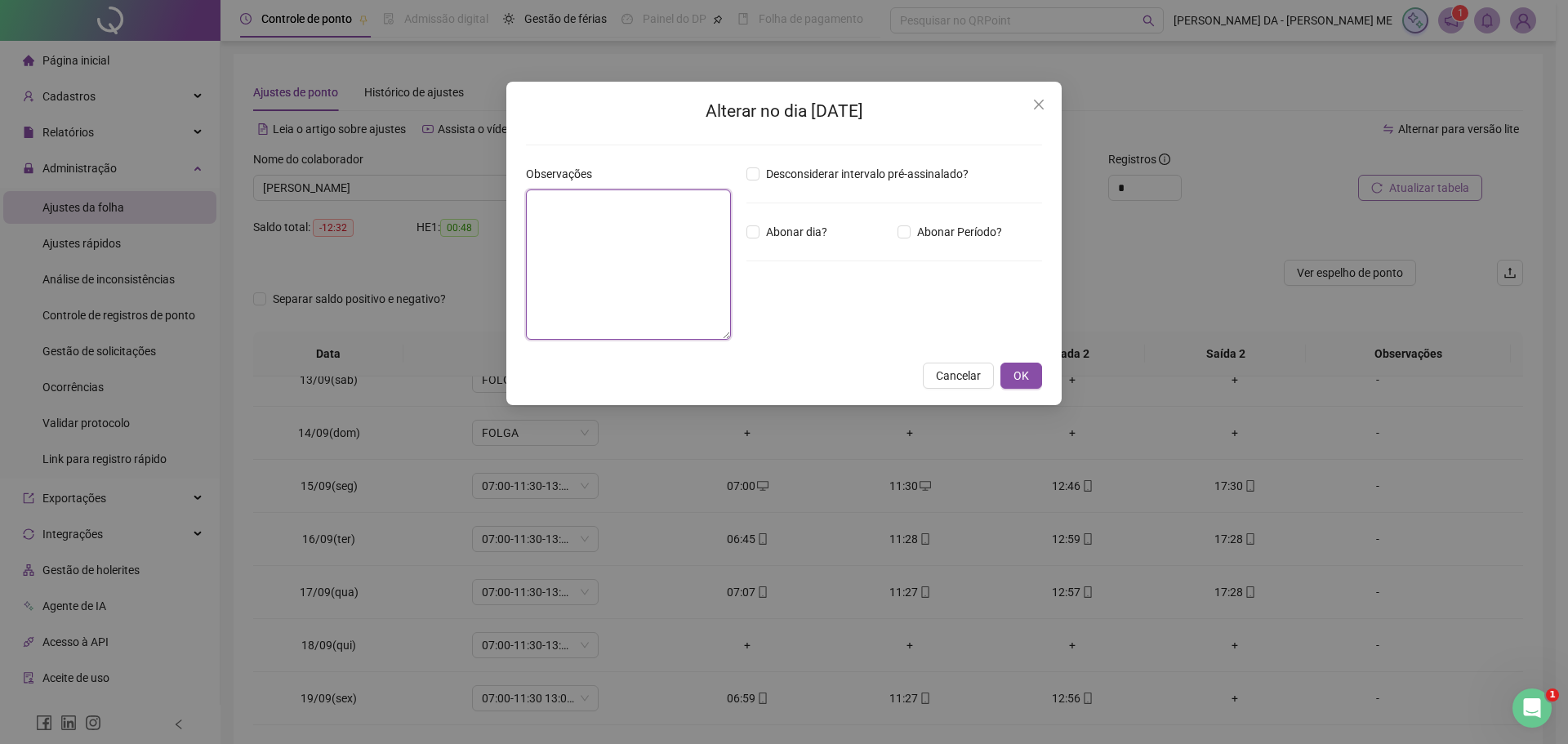
click at [569, 208] on textarea at bounding box center [628, 264] width 205 height 150
type textarea "********"
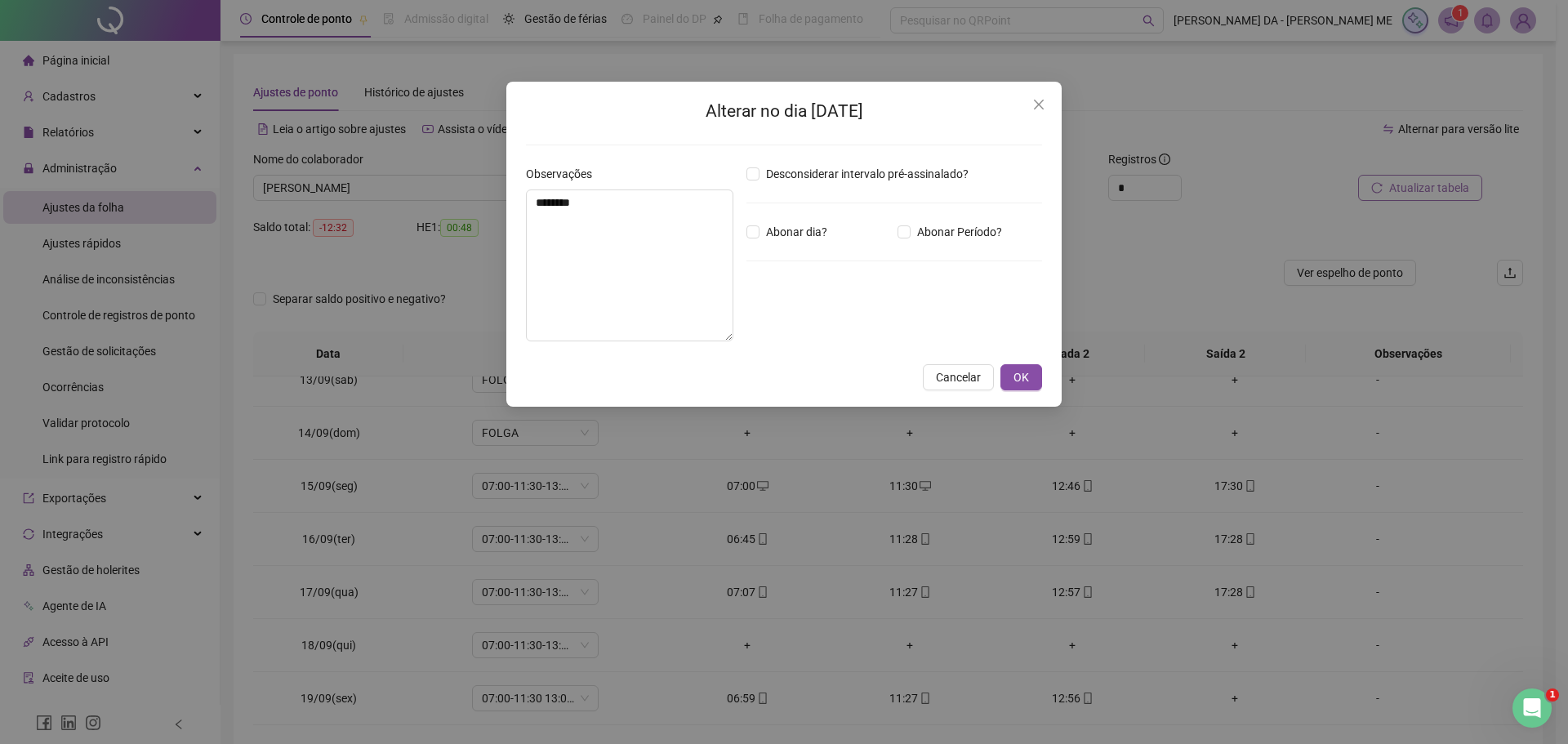
click at [801, 218] on div "Desconsiderar intervalo pré-assinalado? Abonar dia? Abonar Período? Horas a abo…" at bounding box center [894, 260] width 309 height 190
click at [797, 232] on span "Abonar dia?" at bounding box center [797, 232] width 75 height 18
click at [1023, 379] on span "OK" at bounding box center [1021, 377] width 16 height 18
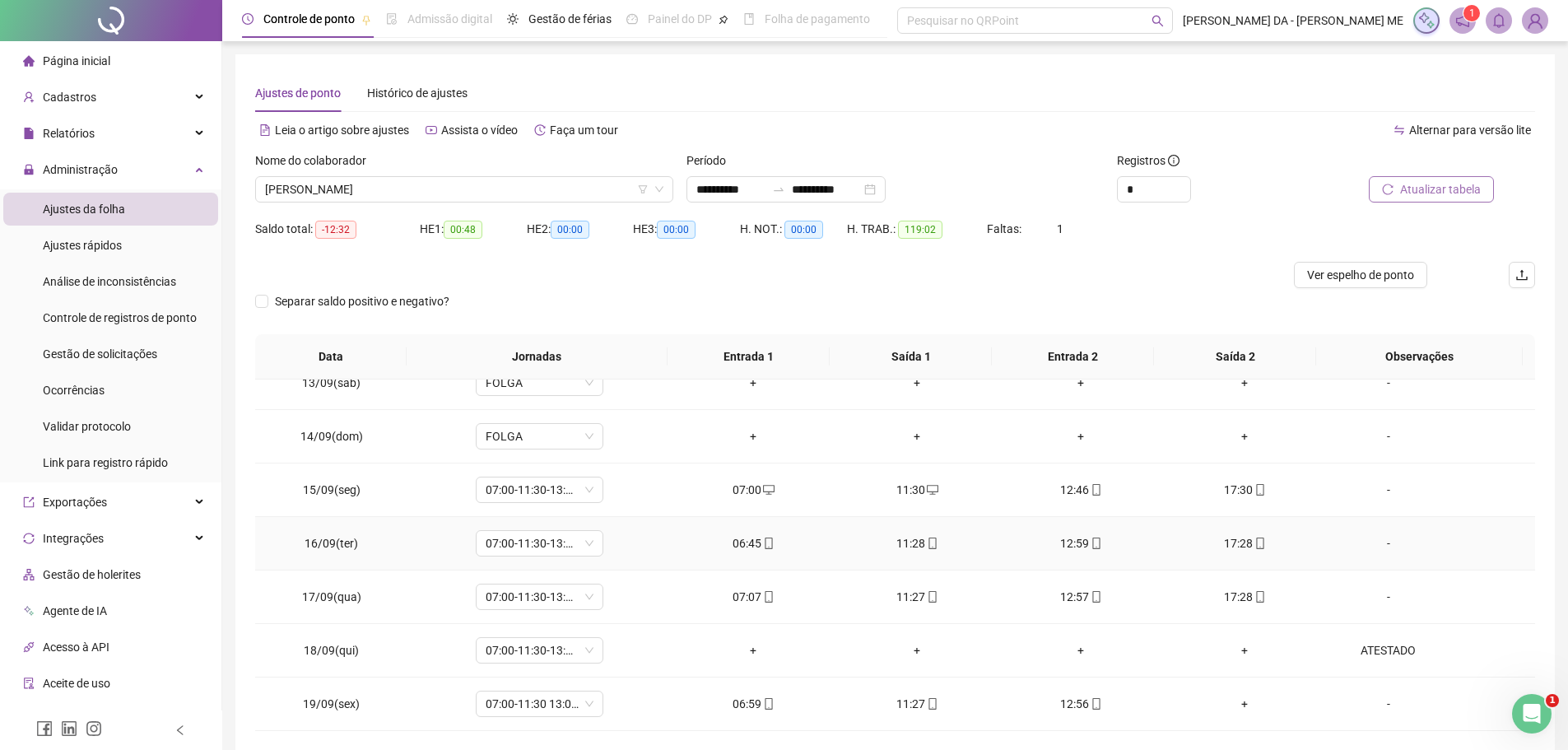
scroll to position [72, 0]
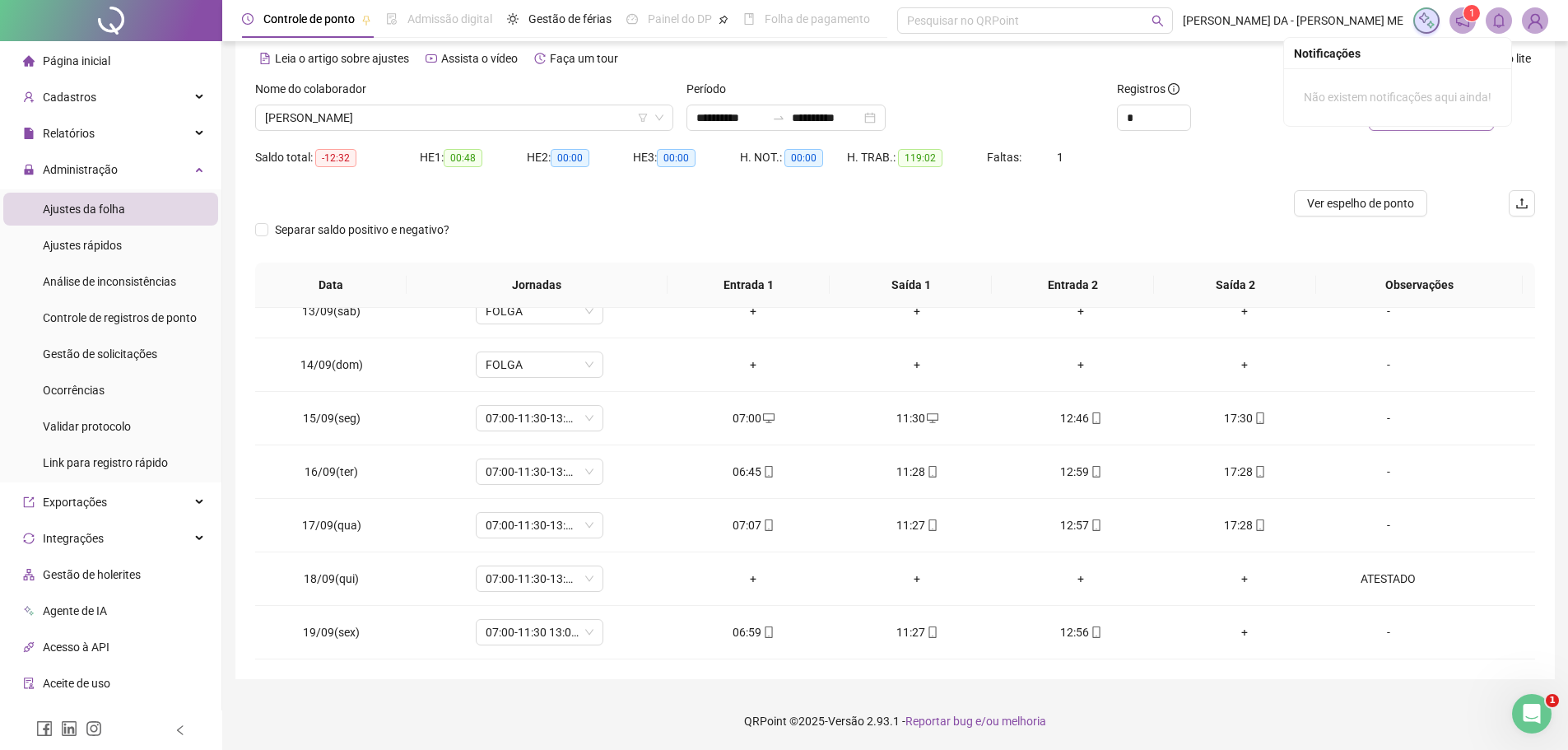
click at [1464, 18] on icon "notification" at bounding box center [1463, 20] width 13 height 13
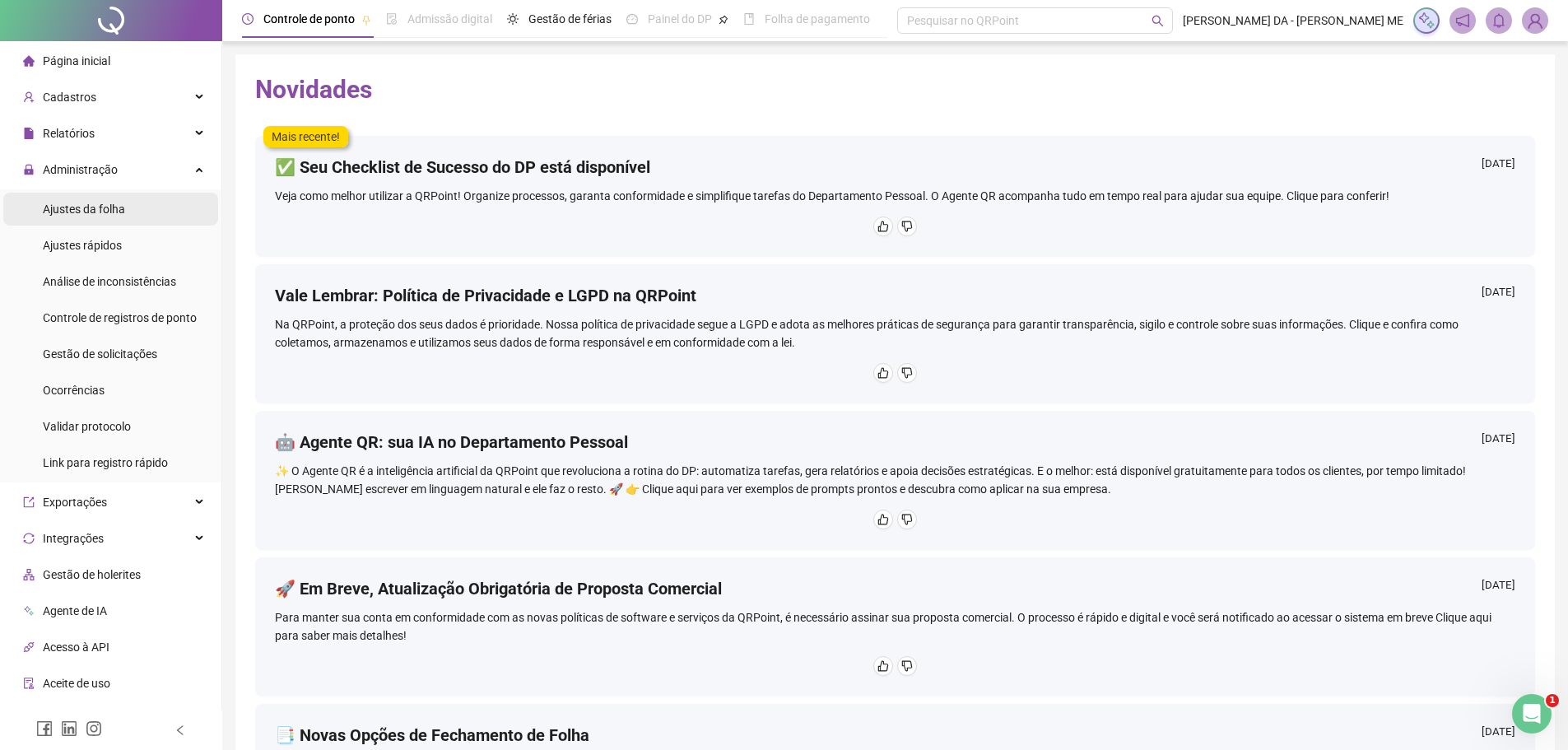
click at [108, 216] on span "Ajustes da folha" at bounding box center [83, 209] width 82 height 13
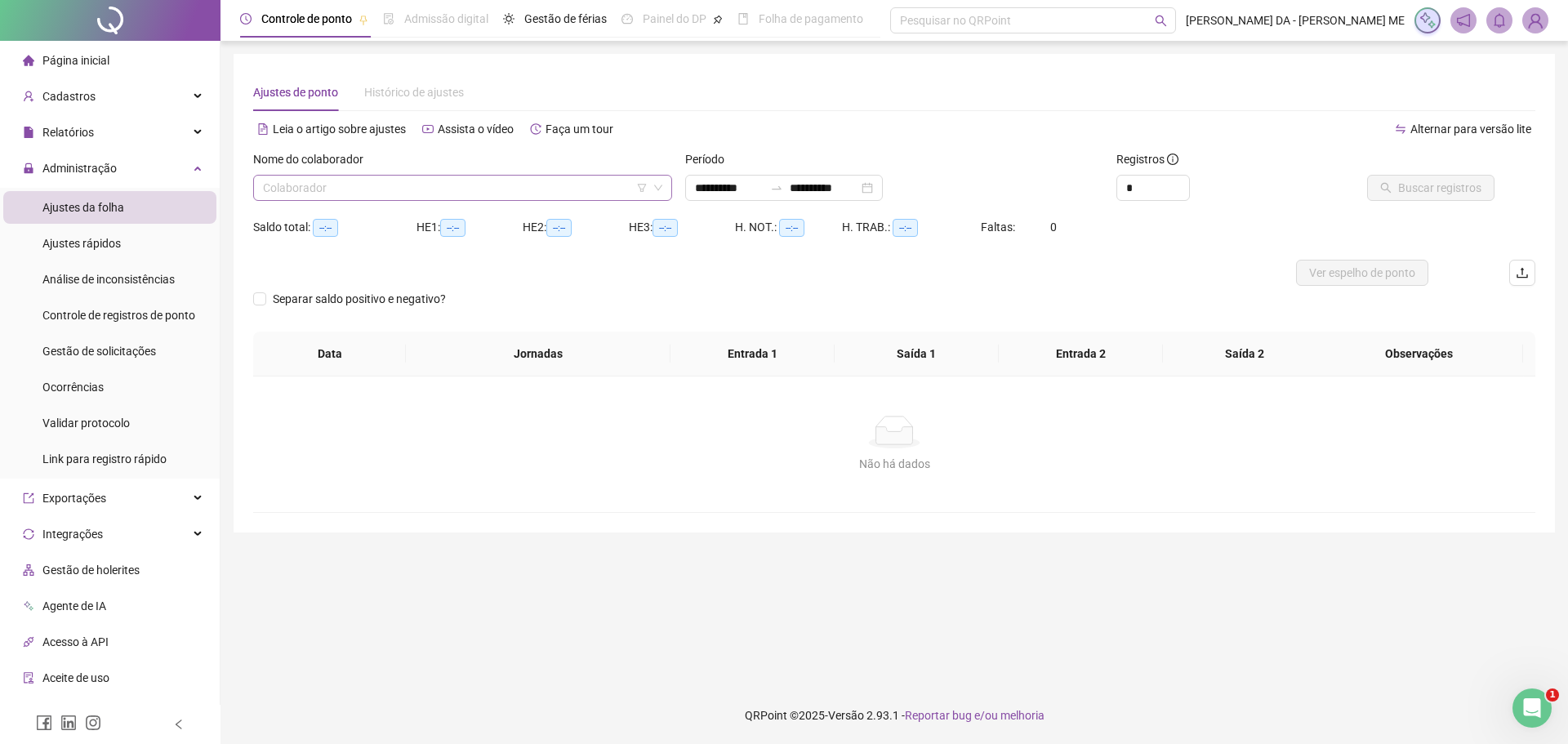
click at [348, 191] on input "search" at bounding box center [455, 188] width 384 height 25
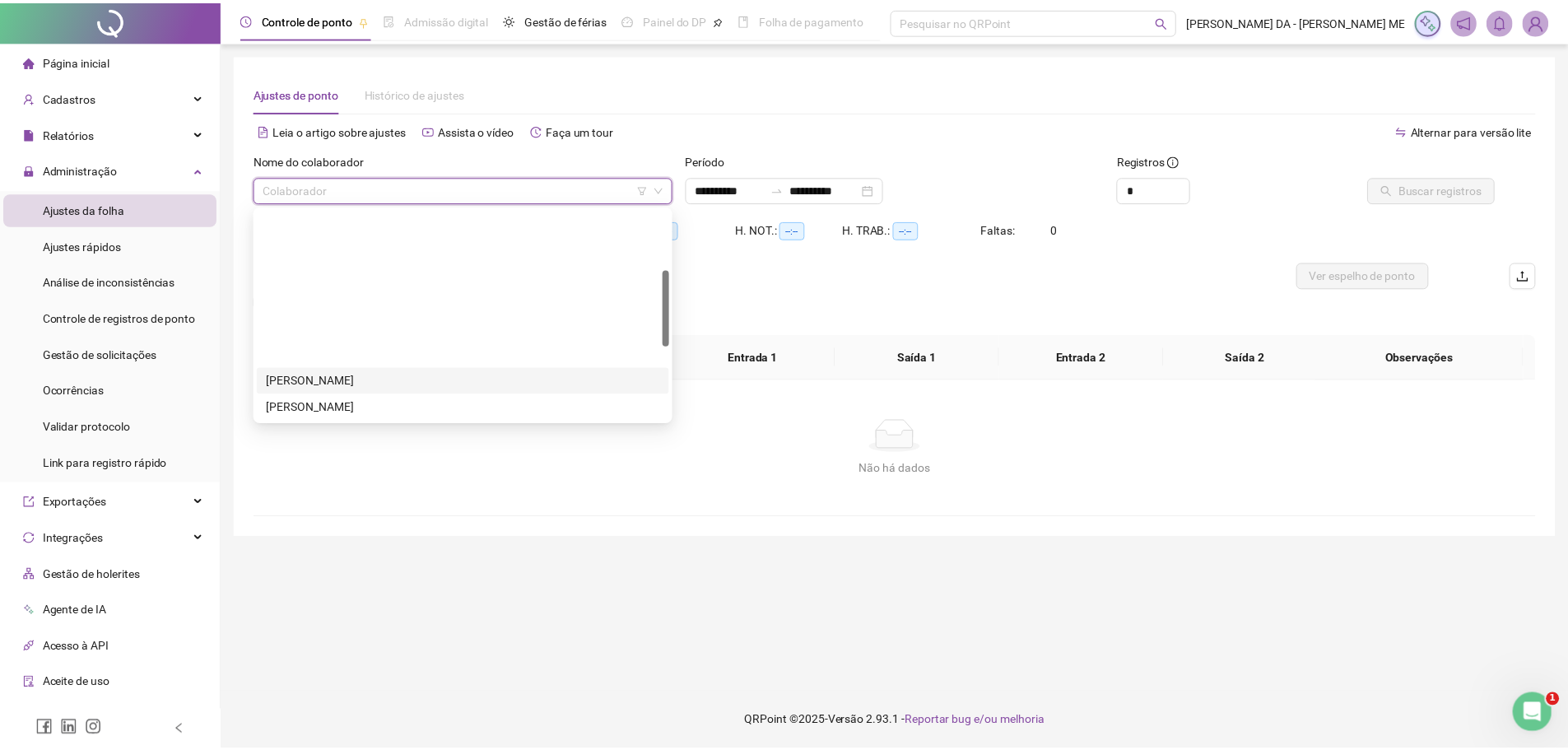
scroll to position [165, 0]
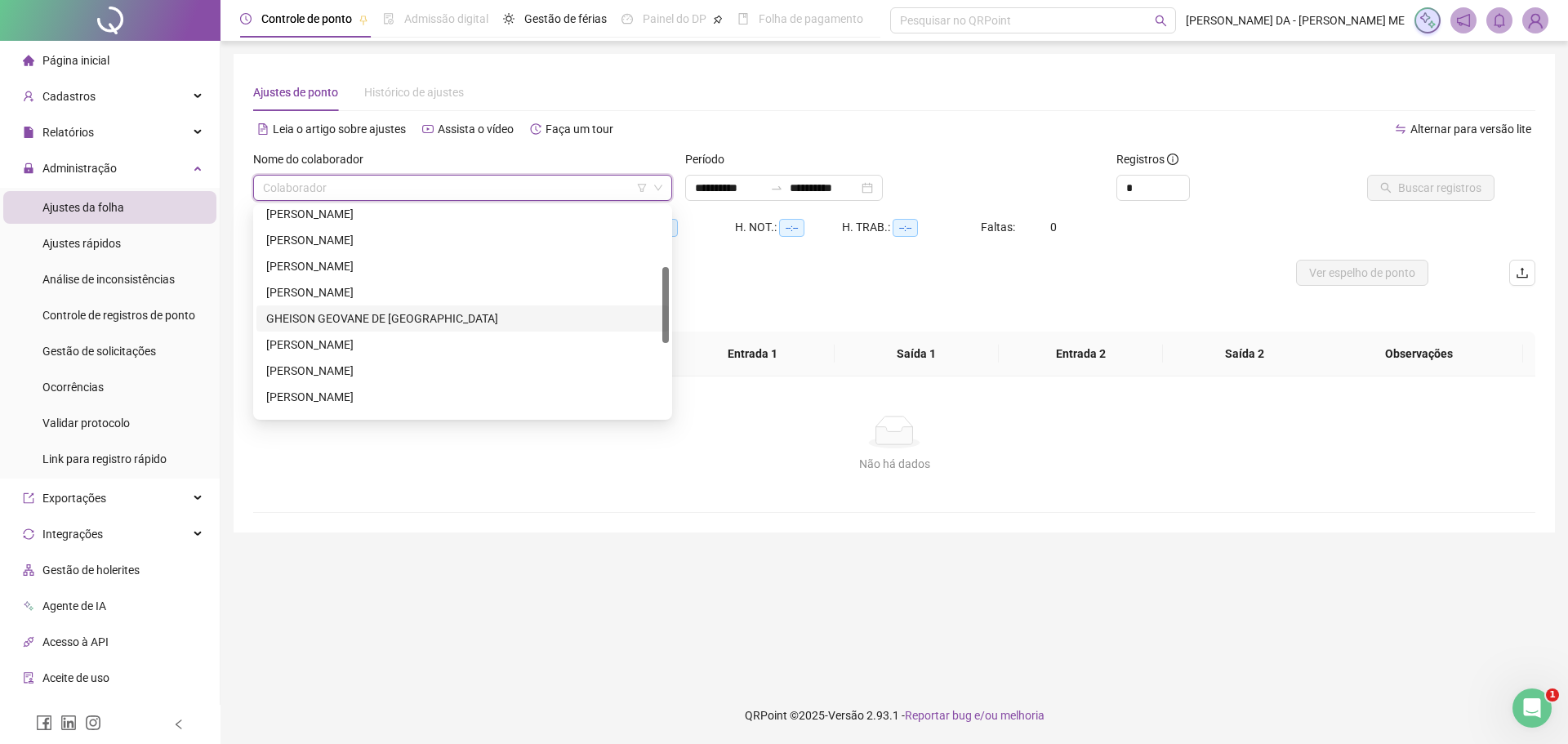
click at [347, 327] on div "GHEISON GEOVANE DE [GEOGRAPHIC_DATA]" at bounding box center [462, 318] width 412 height 26
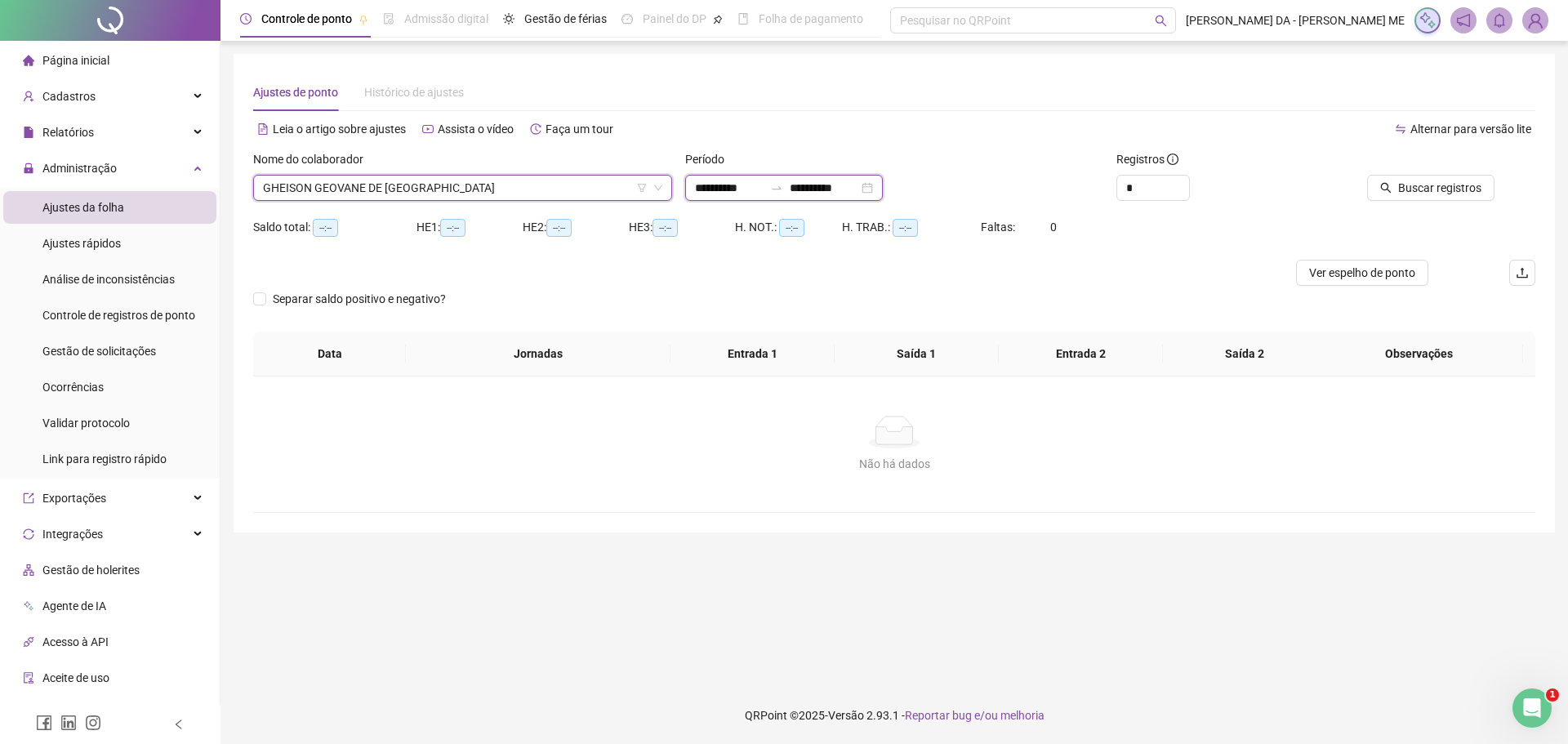
click at [739, 181] on input "**********" at bounding box center [729, 188] width 68 height 18
type input "**********"
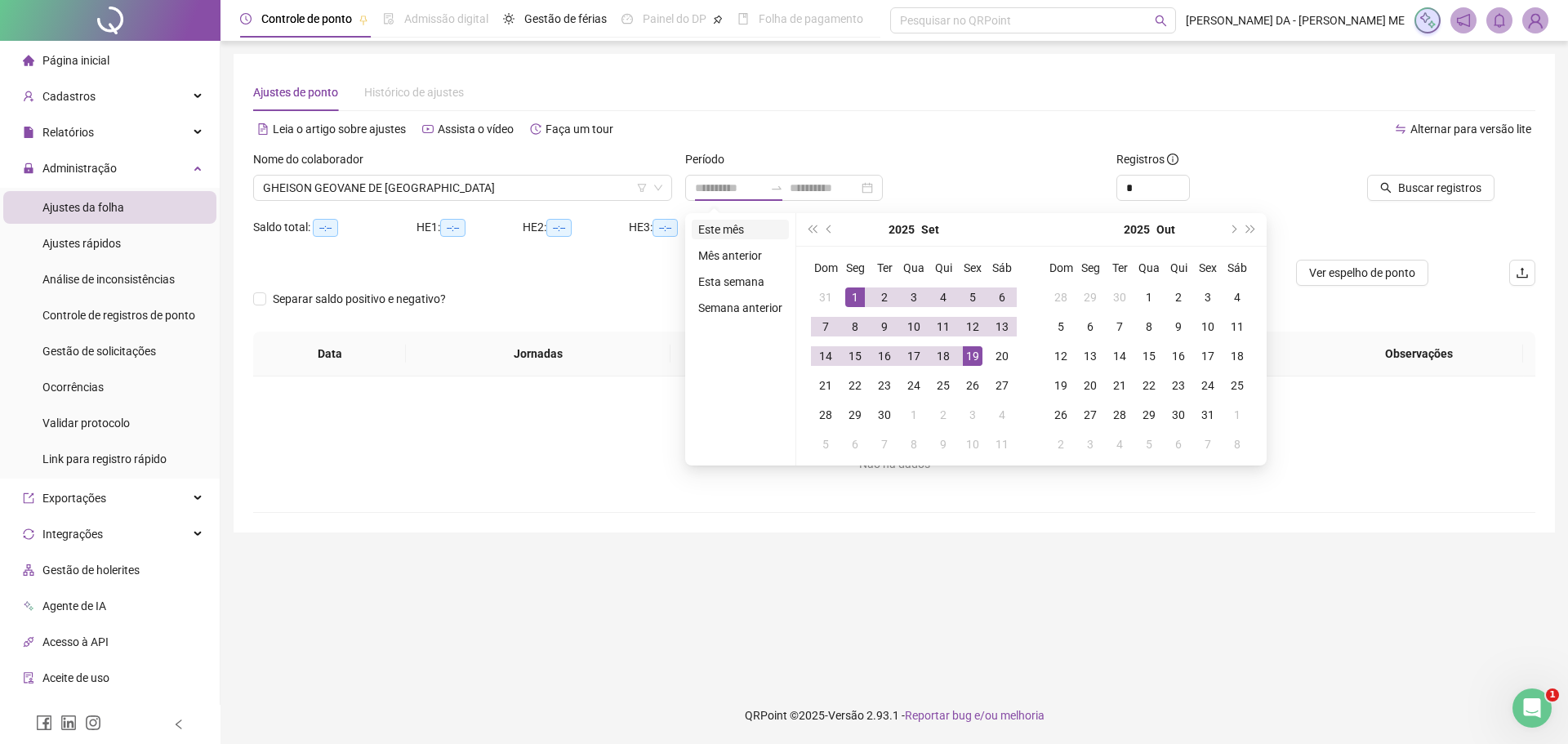
click at [707, 225] on li "Este mês" at bounding box center [740, 229] width 97 height 19
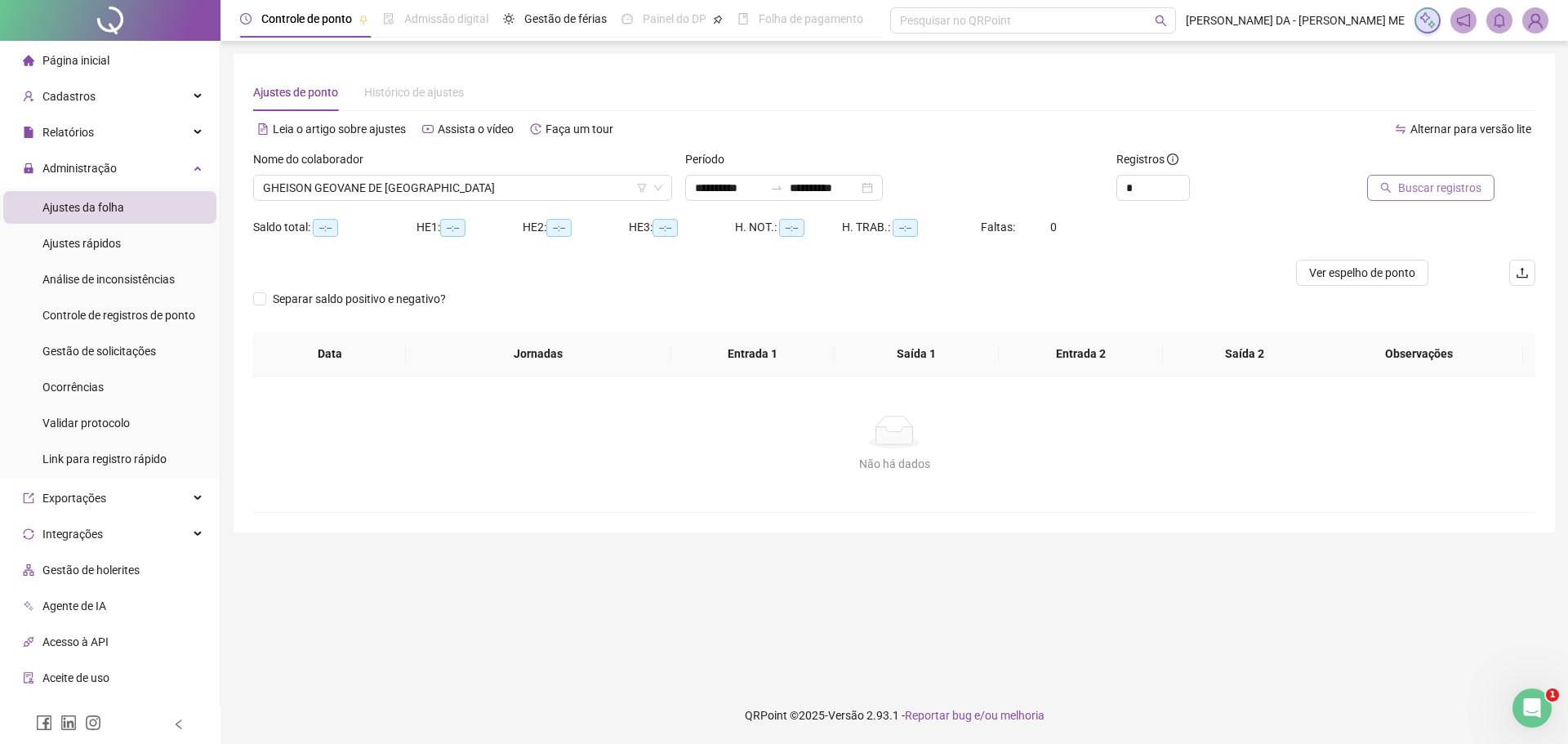
click at [1423, 181] on span "Buscar registros" at bounding box center [1440, 188] width 83 height 18
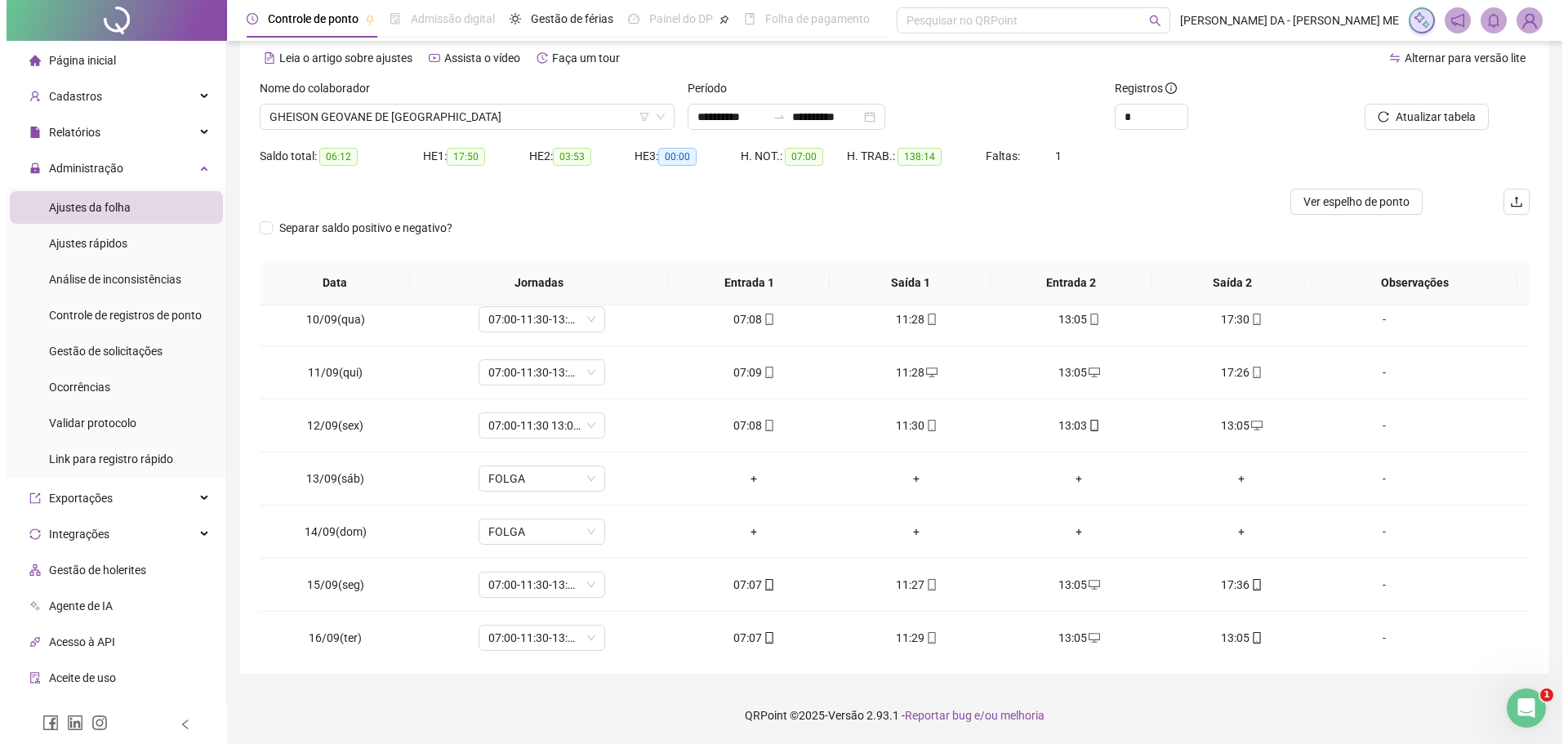
scroll to position [660, 0]
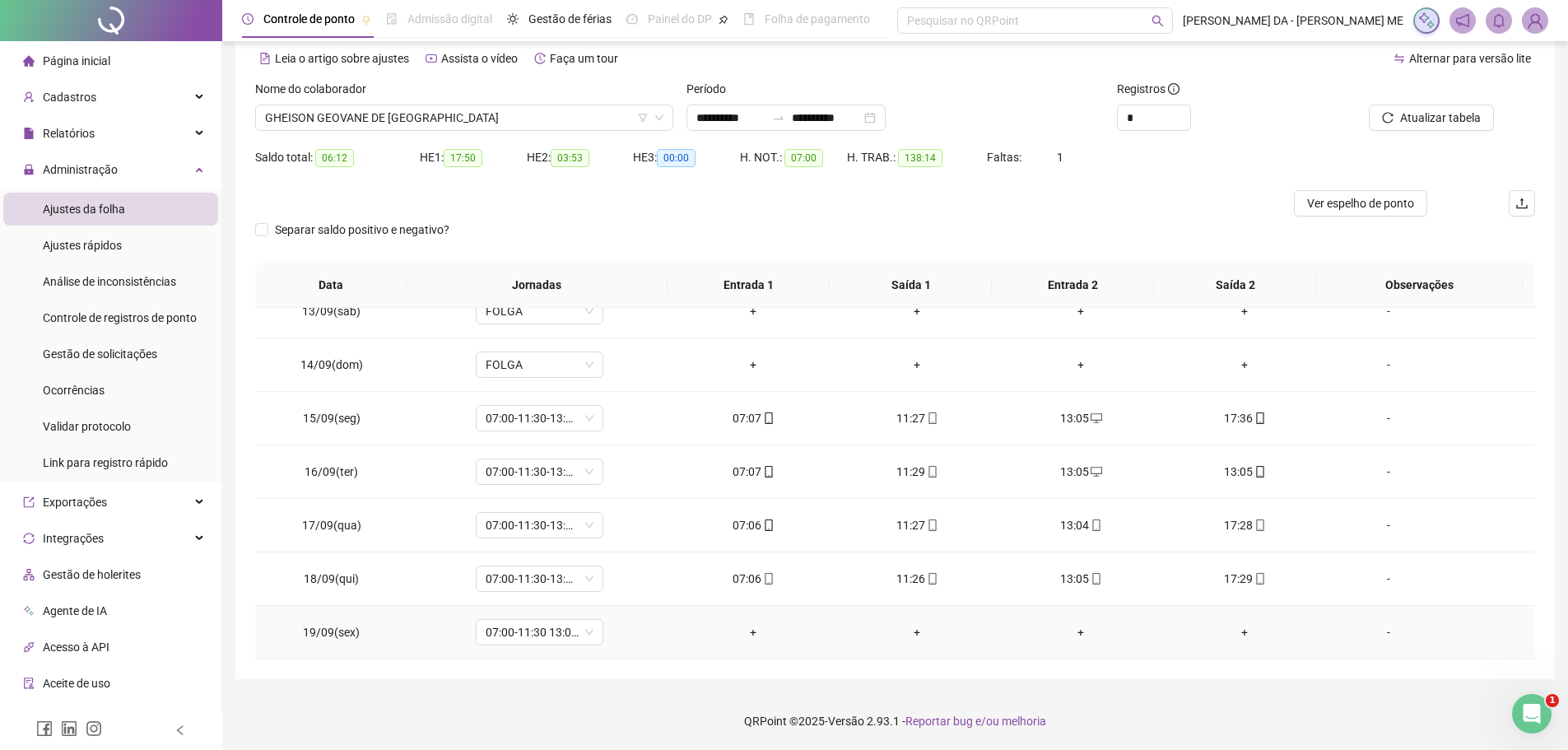
click at [1072, 641] on td "+" at bounding box center [1081, 632] width 164 height 54
click at [1077, 631] on div "+" at bounding box center [1081, 632] width 137 height 18
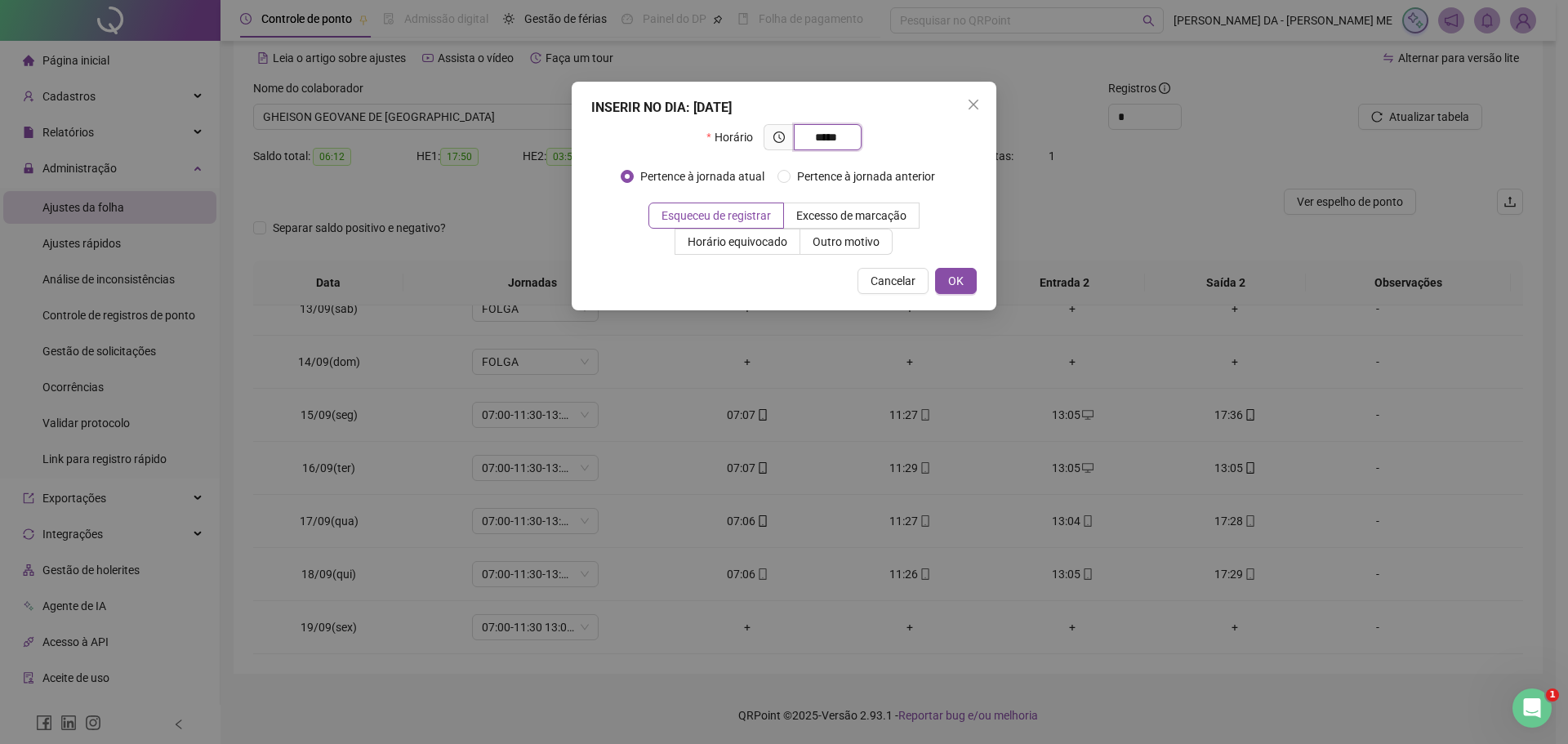
type input "*****"
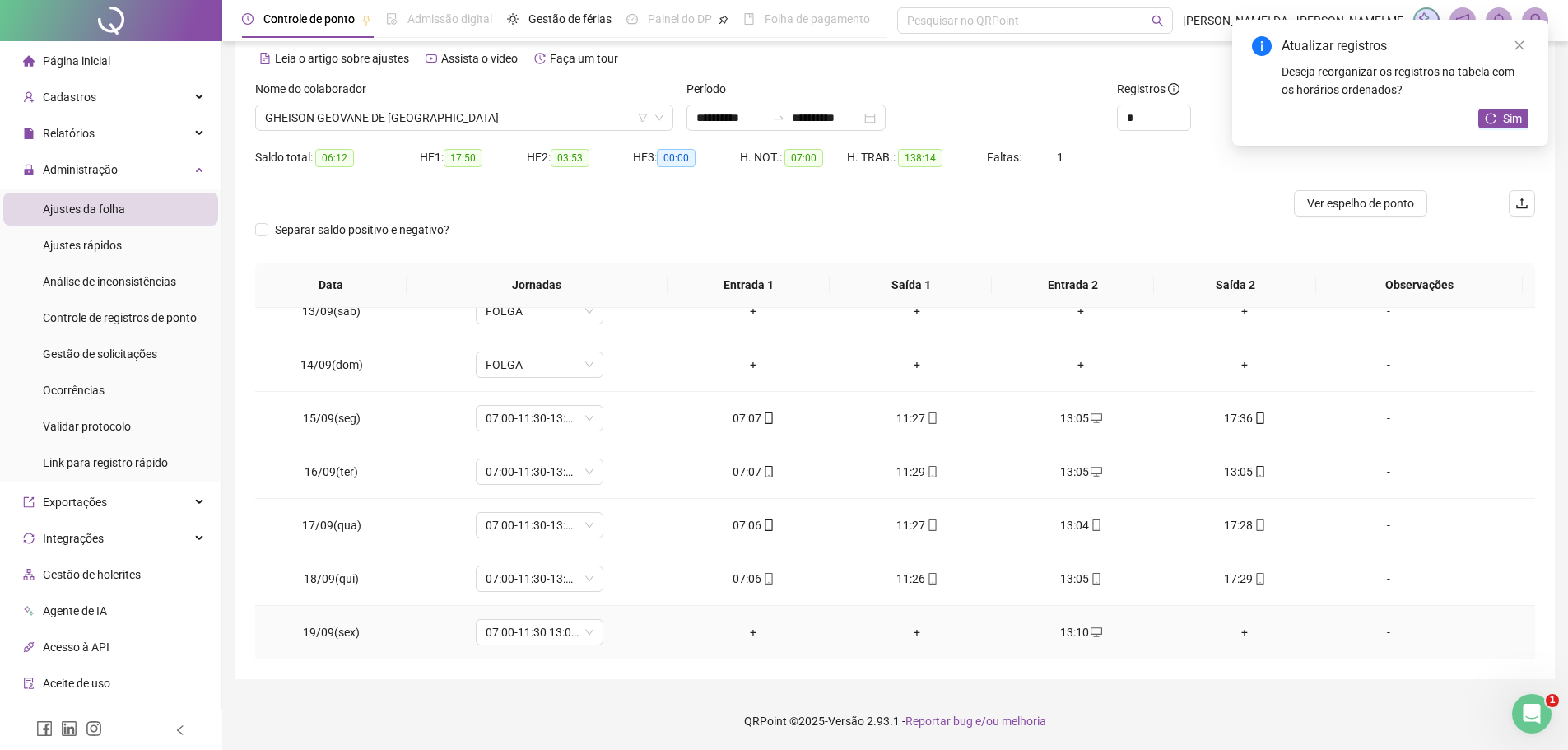
click at [745, 636] on div "+" at bounding box center [753, 632] width 137 height 18
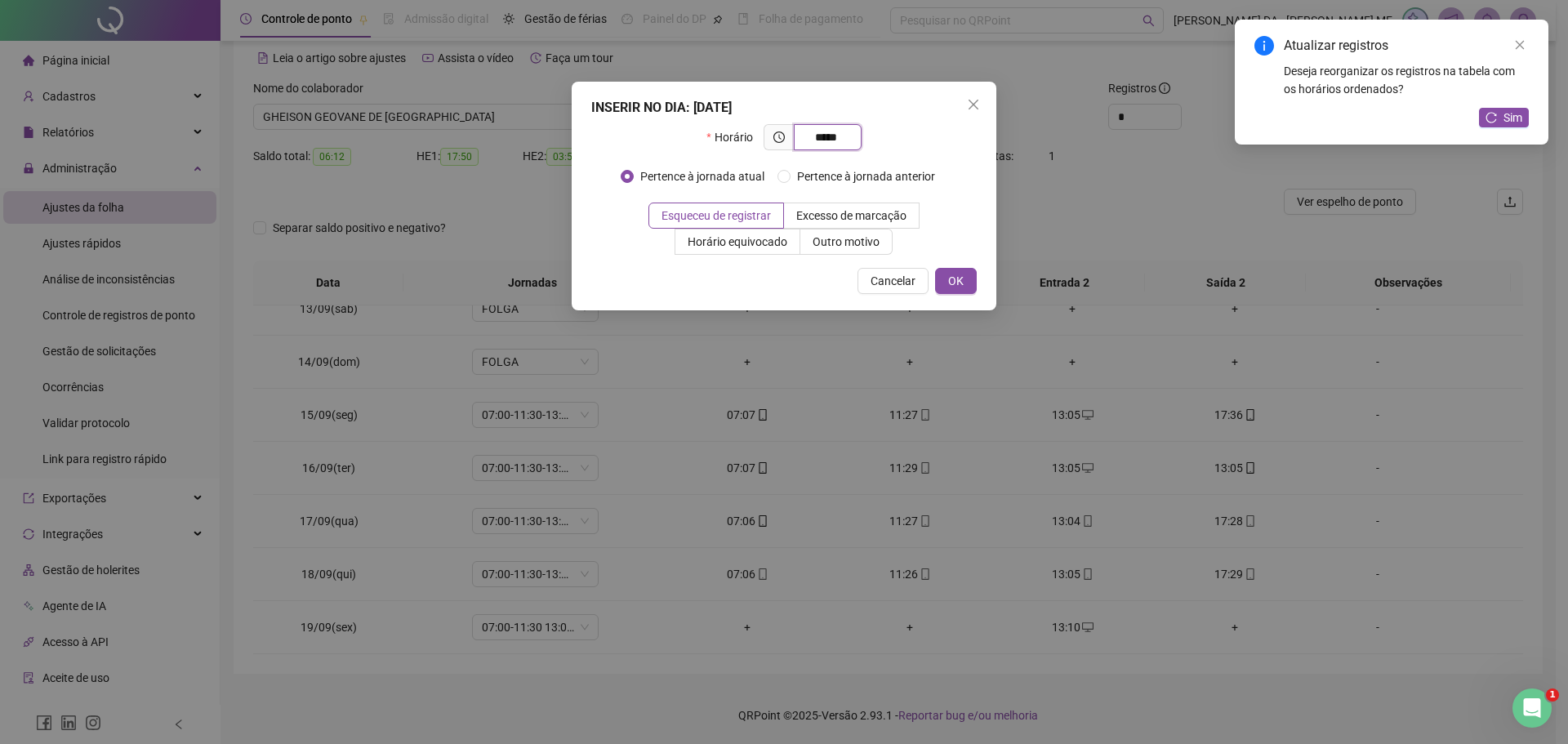
type input "*****"
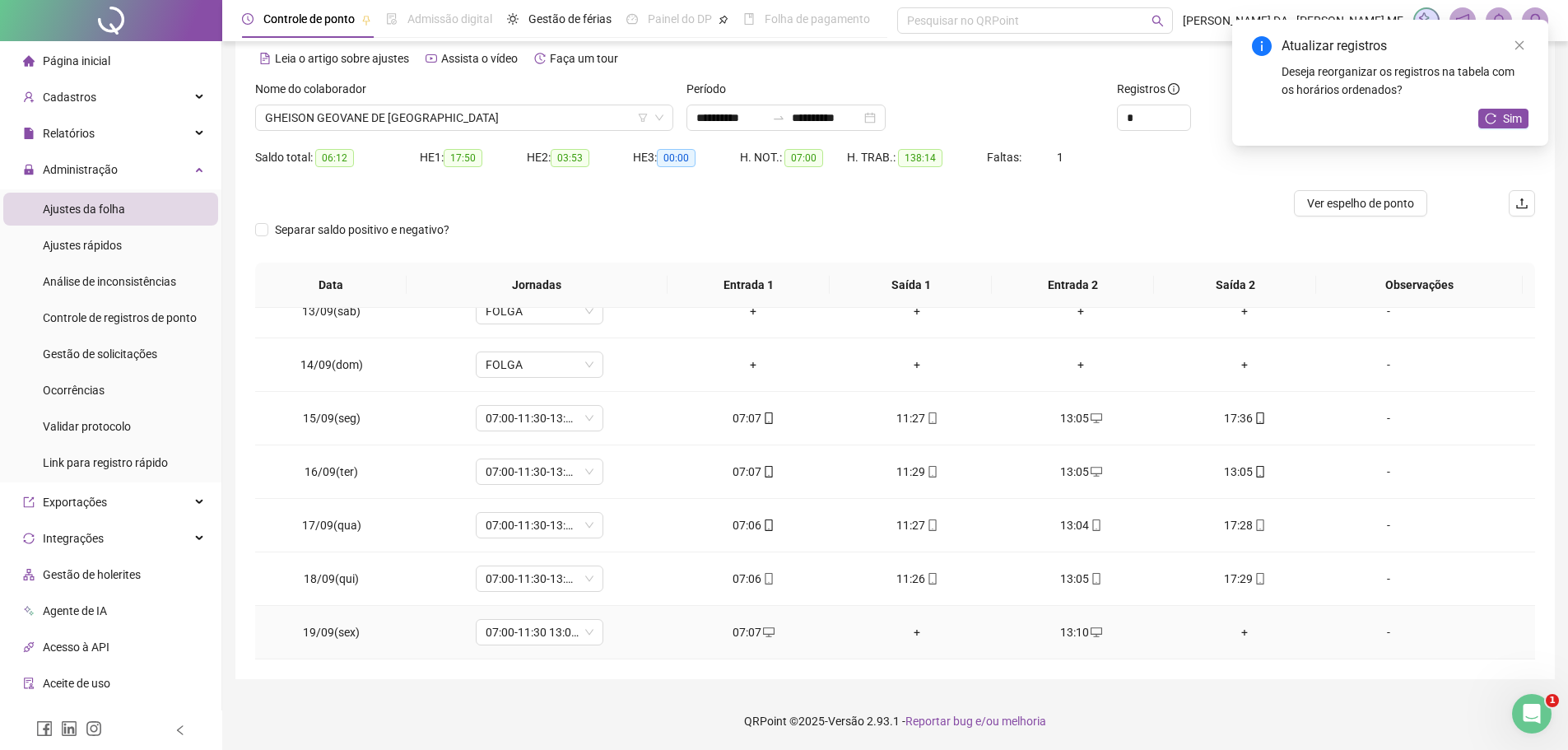
click at [912, 633] on div "+" at bounding box center [917, 632] width 137 height 18
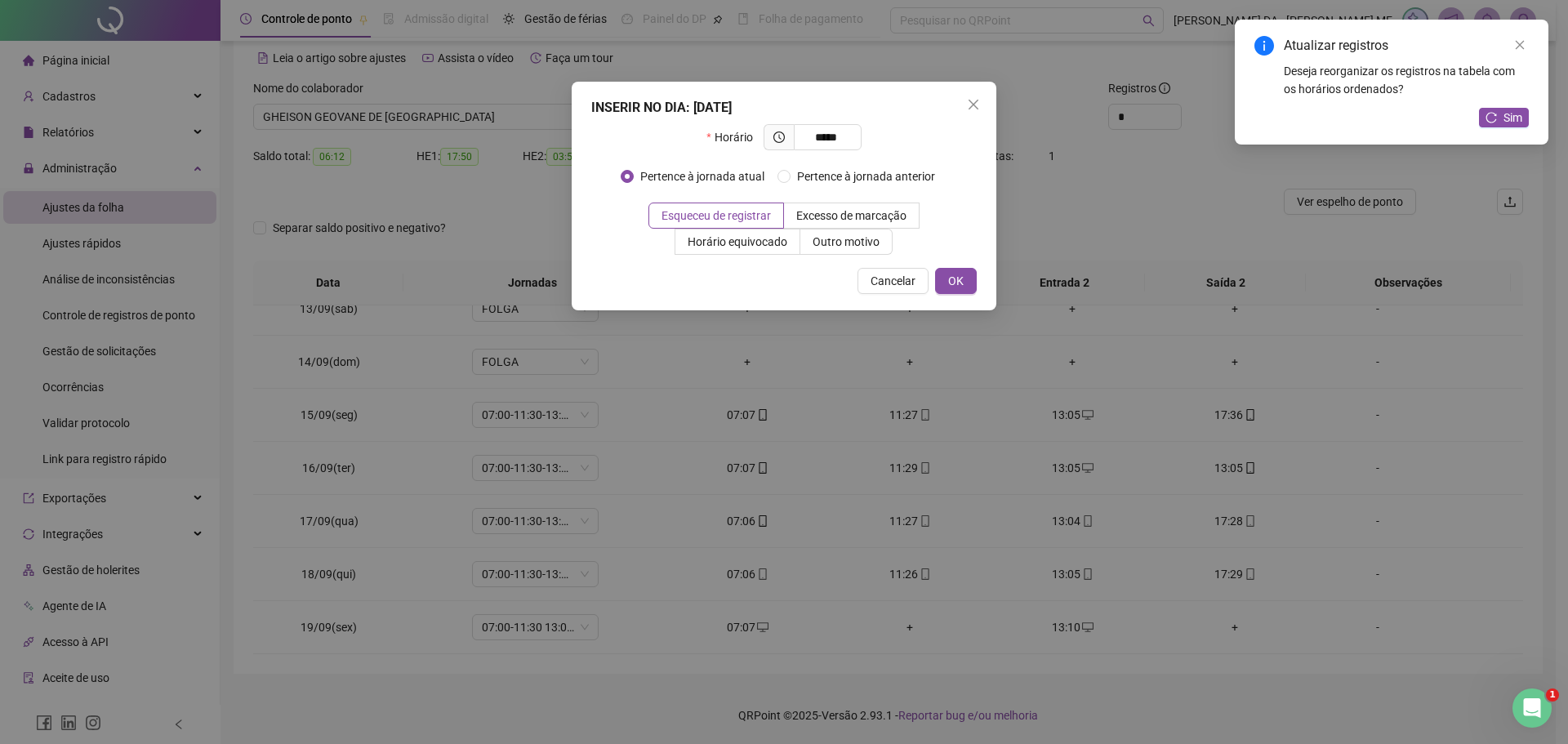
type input "*****"
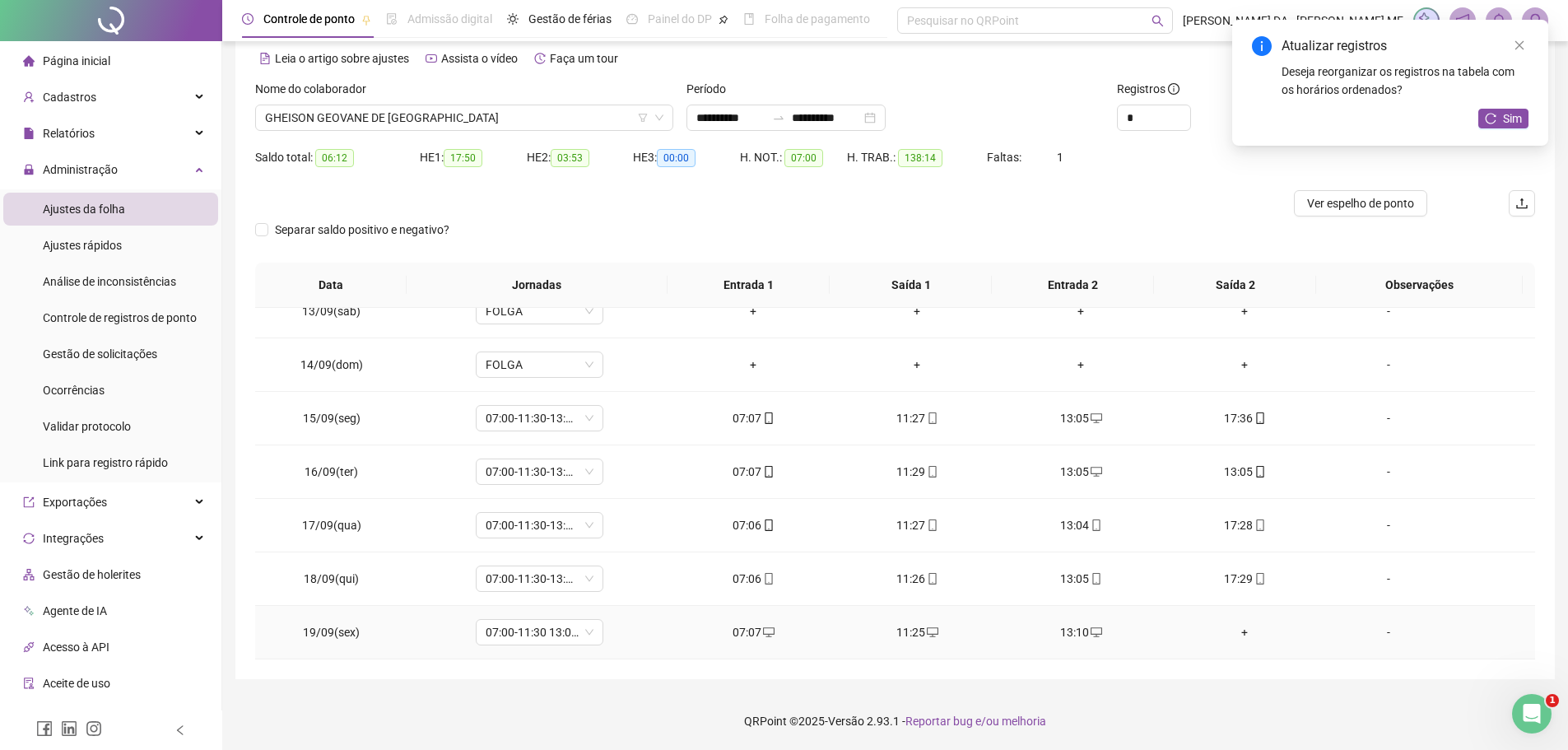
click at [1230, 640] on div "+" at bounding box center [1244, 632] width 137 height 18
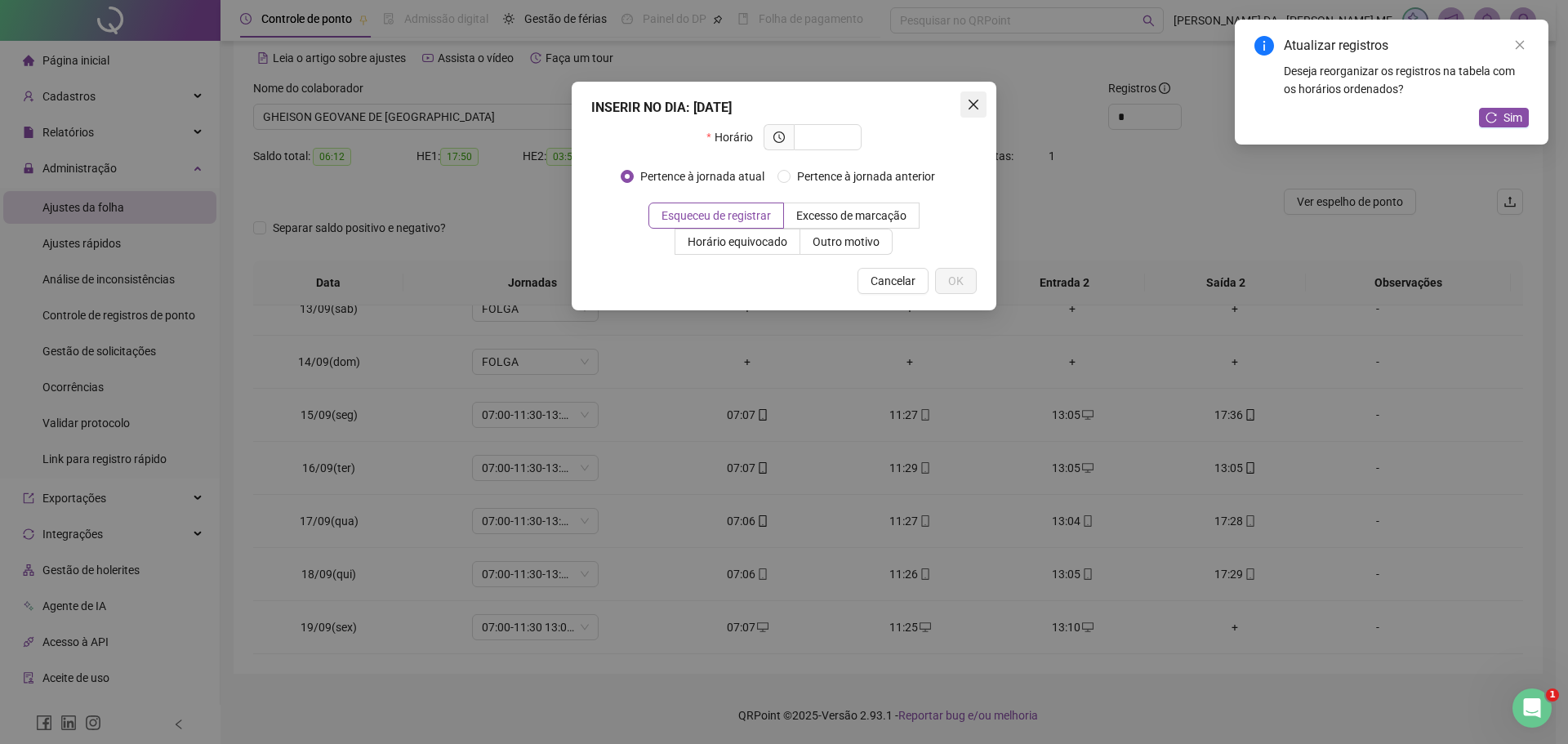
click at [968, 115] on button "Close" at bounding box center [974, 104] width 26 height 26
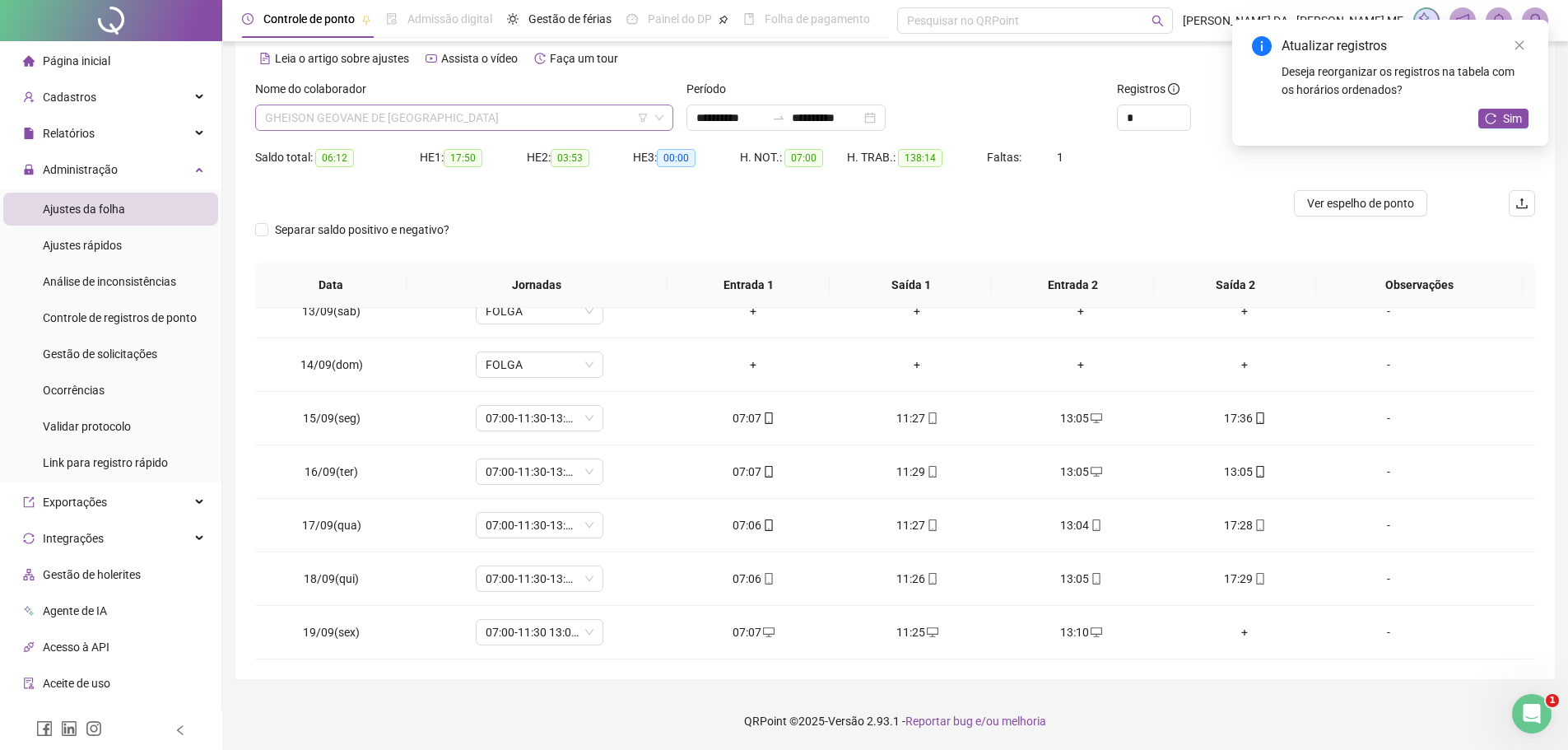
click at [379, 119] on span "GHEISON GEOVANE DE [GEOGRAPHIC_DATA]" at bounding box center [464, 118] width 399 height 25
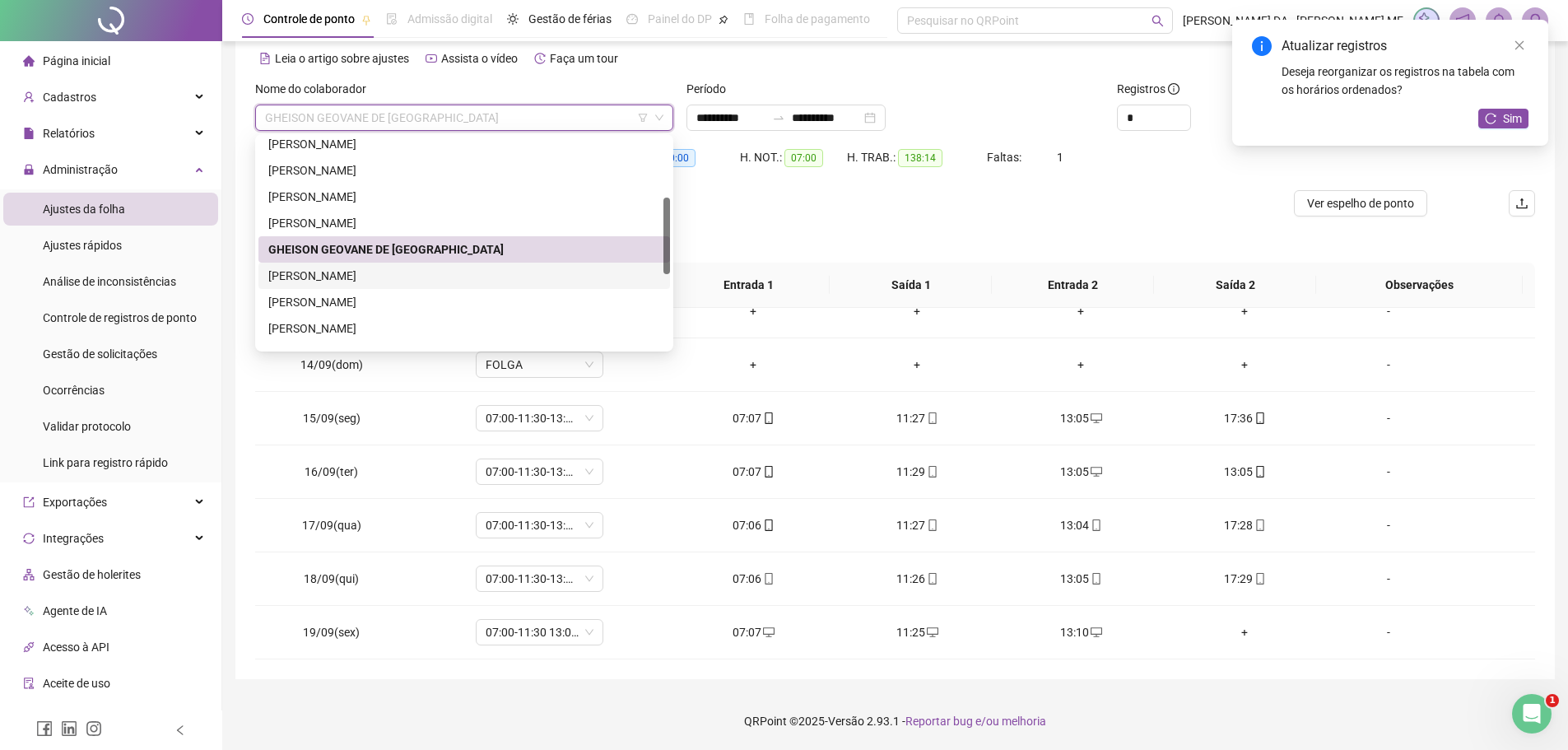
click at [339, 277] on div "[PERSON_NAME]" at bounding box center [463, 276] width 392 height 18
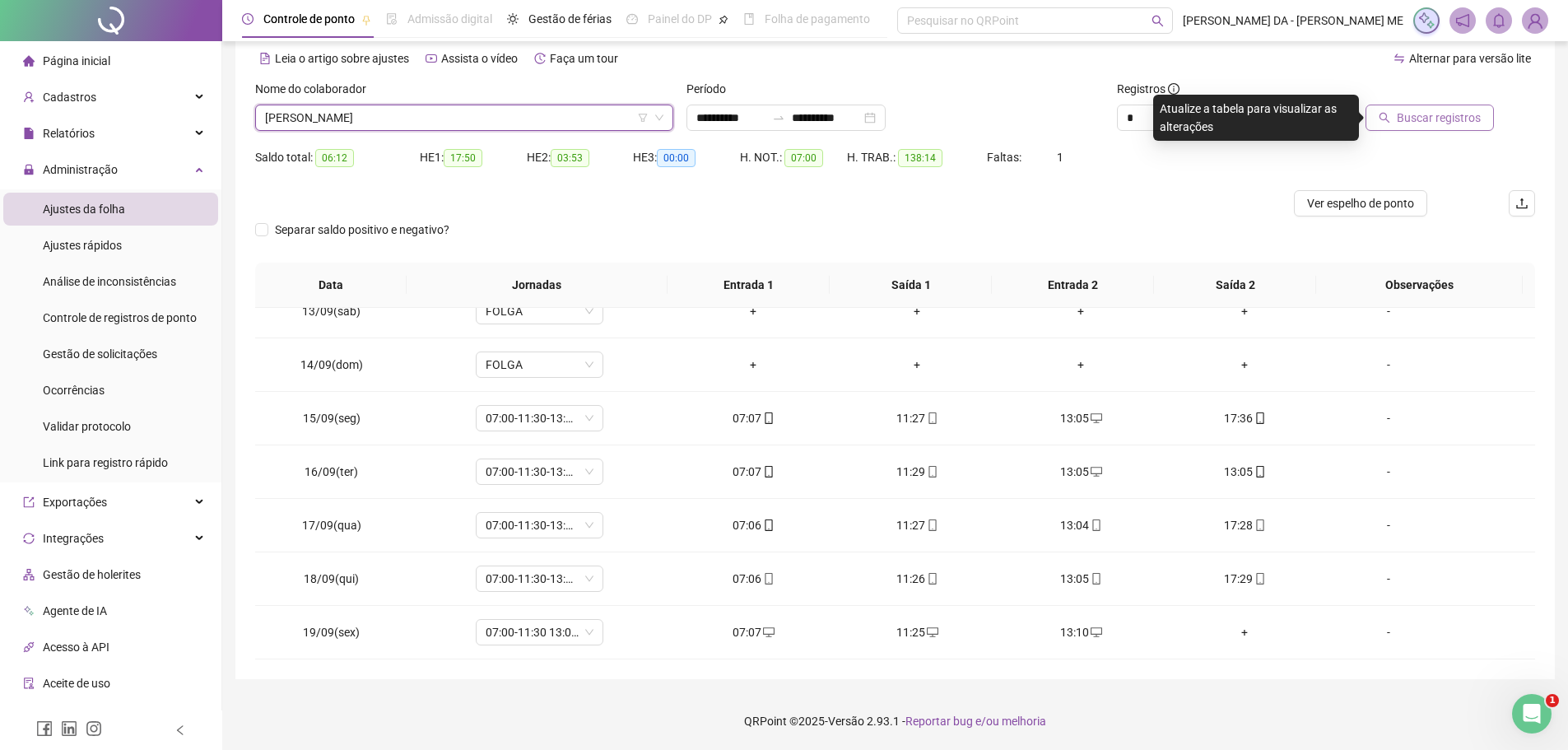
click at [1386, 119] on icon "search" at bounding box center [1384, 118] width 11 height 11
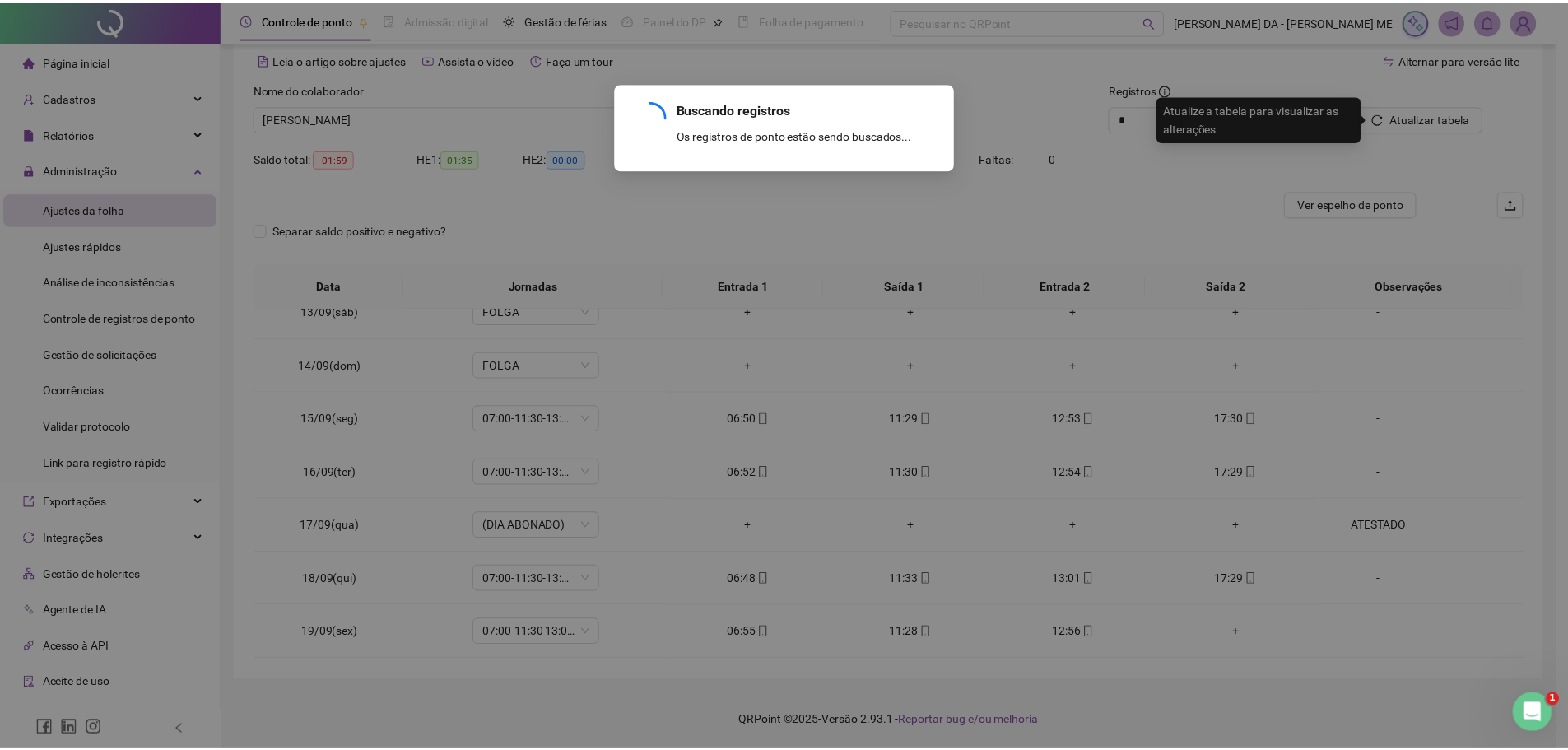
scroll to position [612, 0]
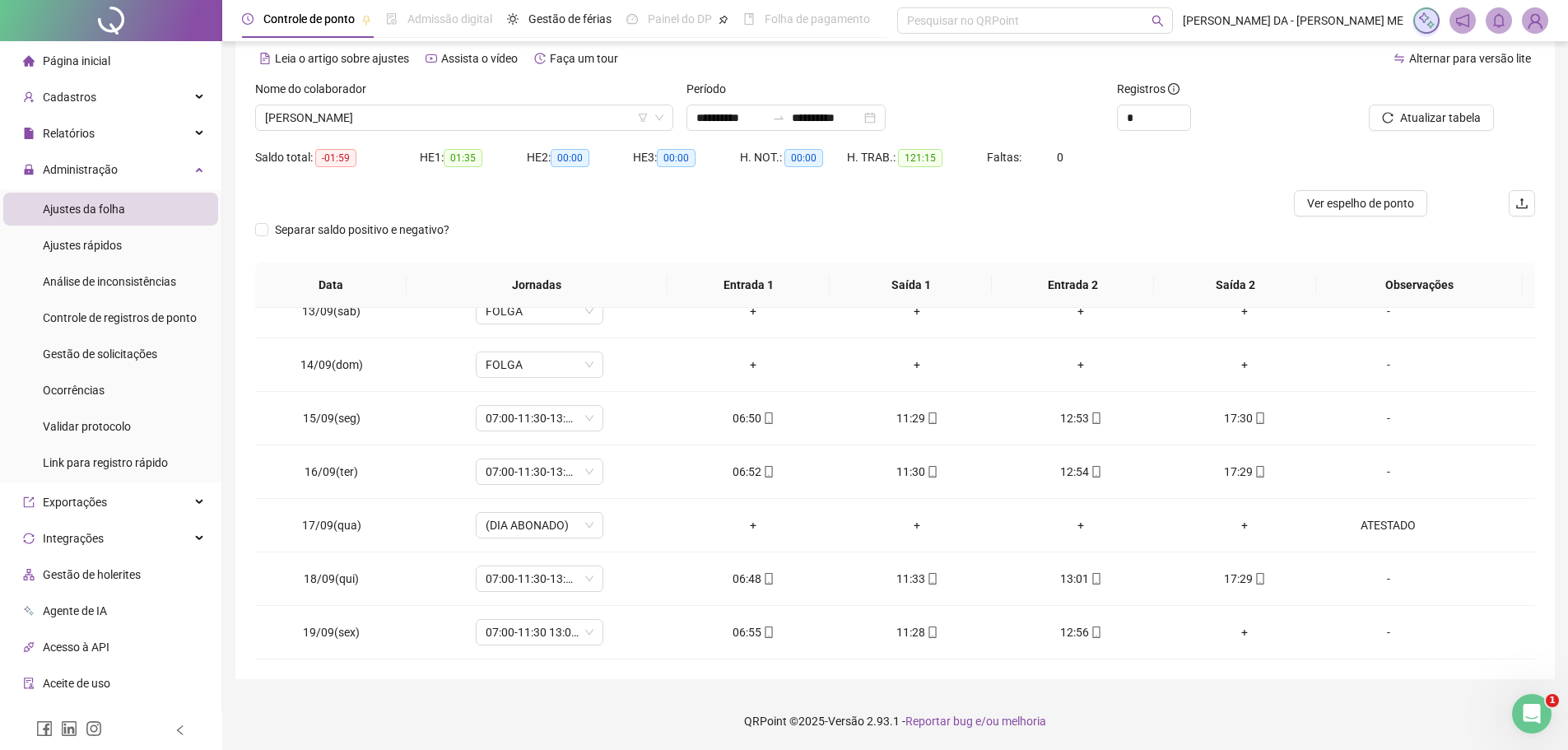
click at [363, 137] on div "Nome do colaborador [PERSON_NAME]" at bounding box center [464, 111] width 432 height 65
click at [363, 113] on span "[PERSON_NAME]" at bounding box center [464, 118] width 399 height 25
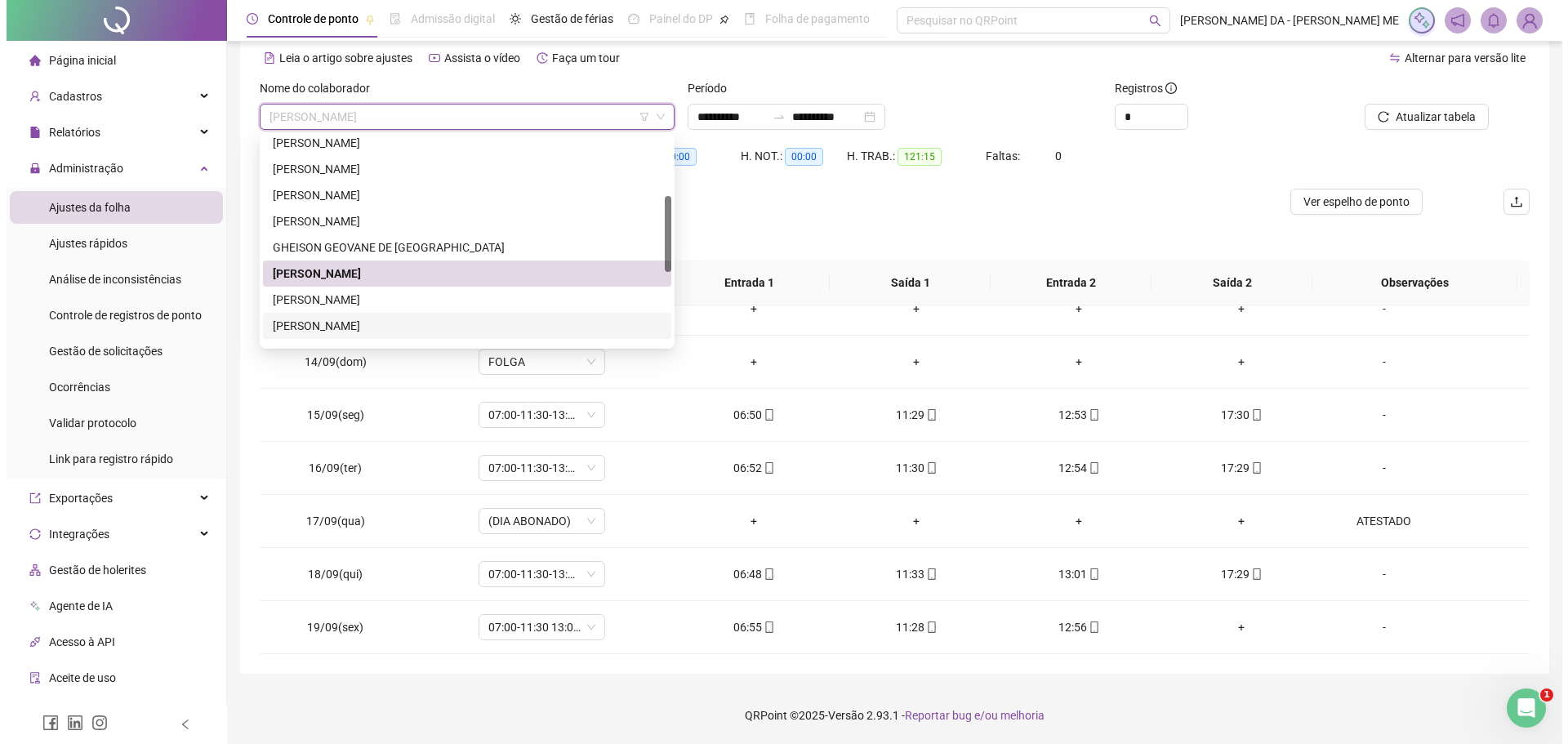
scroll to position [366, 0]
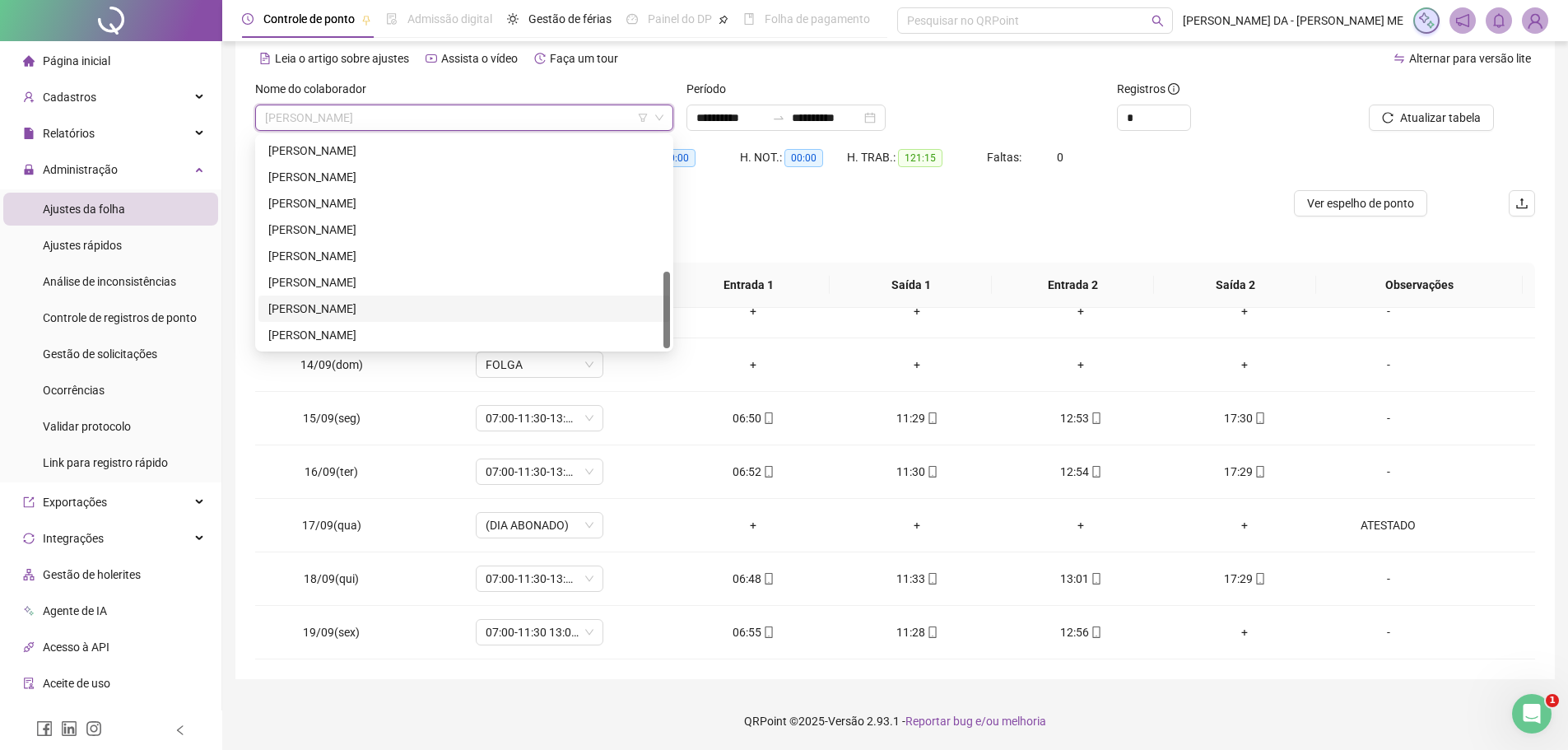
click at [401, 302] on div "[PERSON_NAME]" at bounding box center [463, 309] width 392 height 18
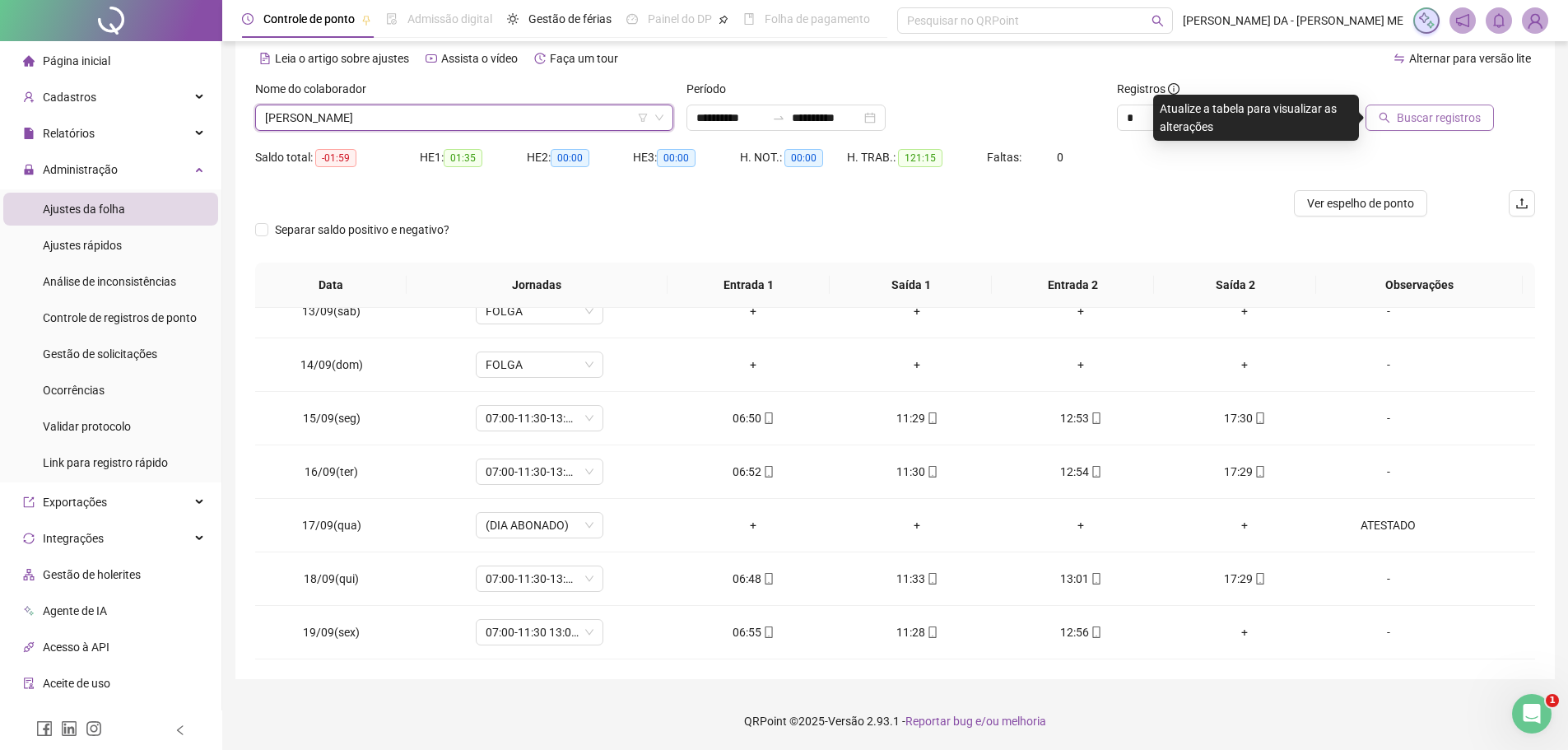
click at [1413, 113] on span "Buscar registros" at bounding box center [1439, 118] width 84 height 18
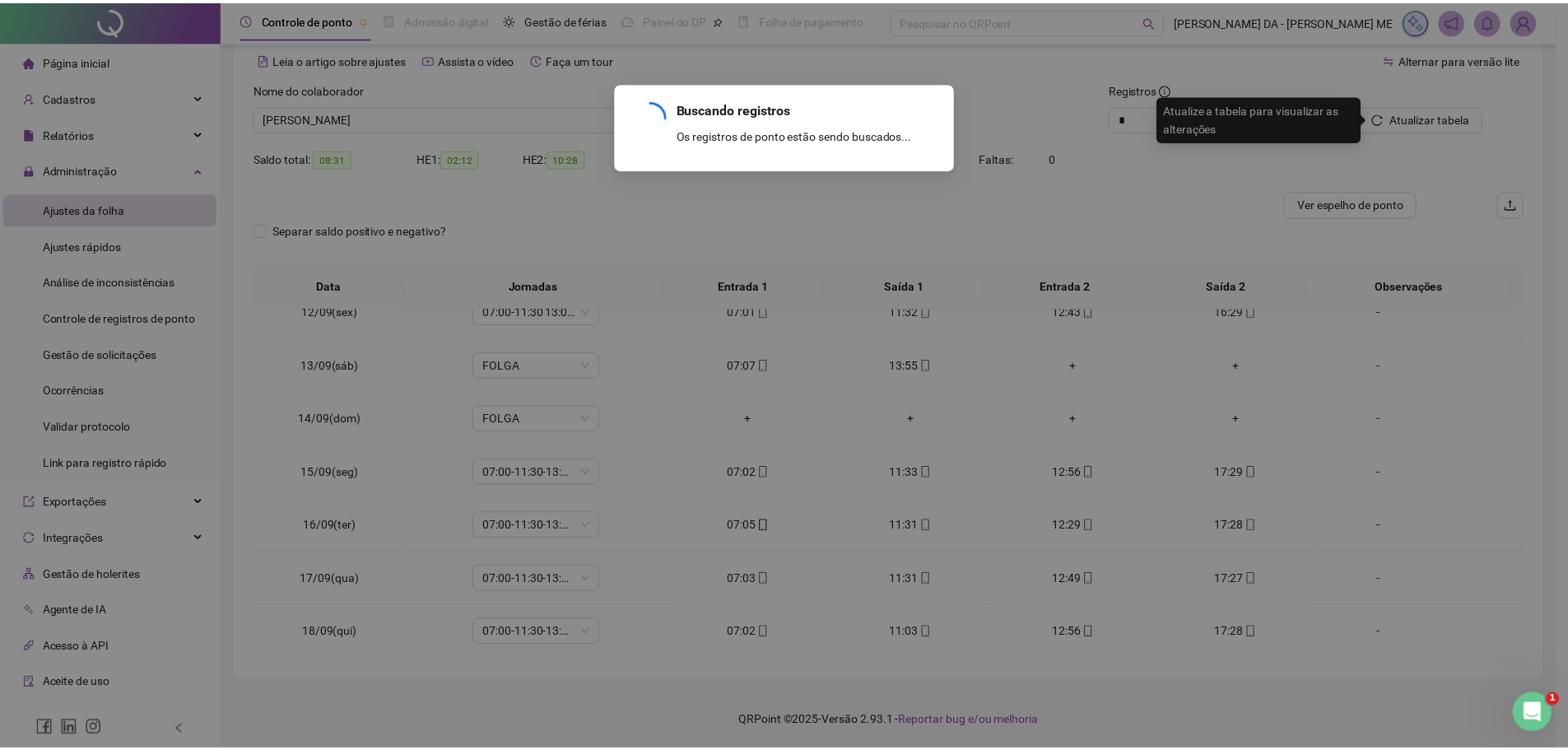
scroll to position [665, 0]
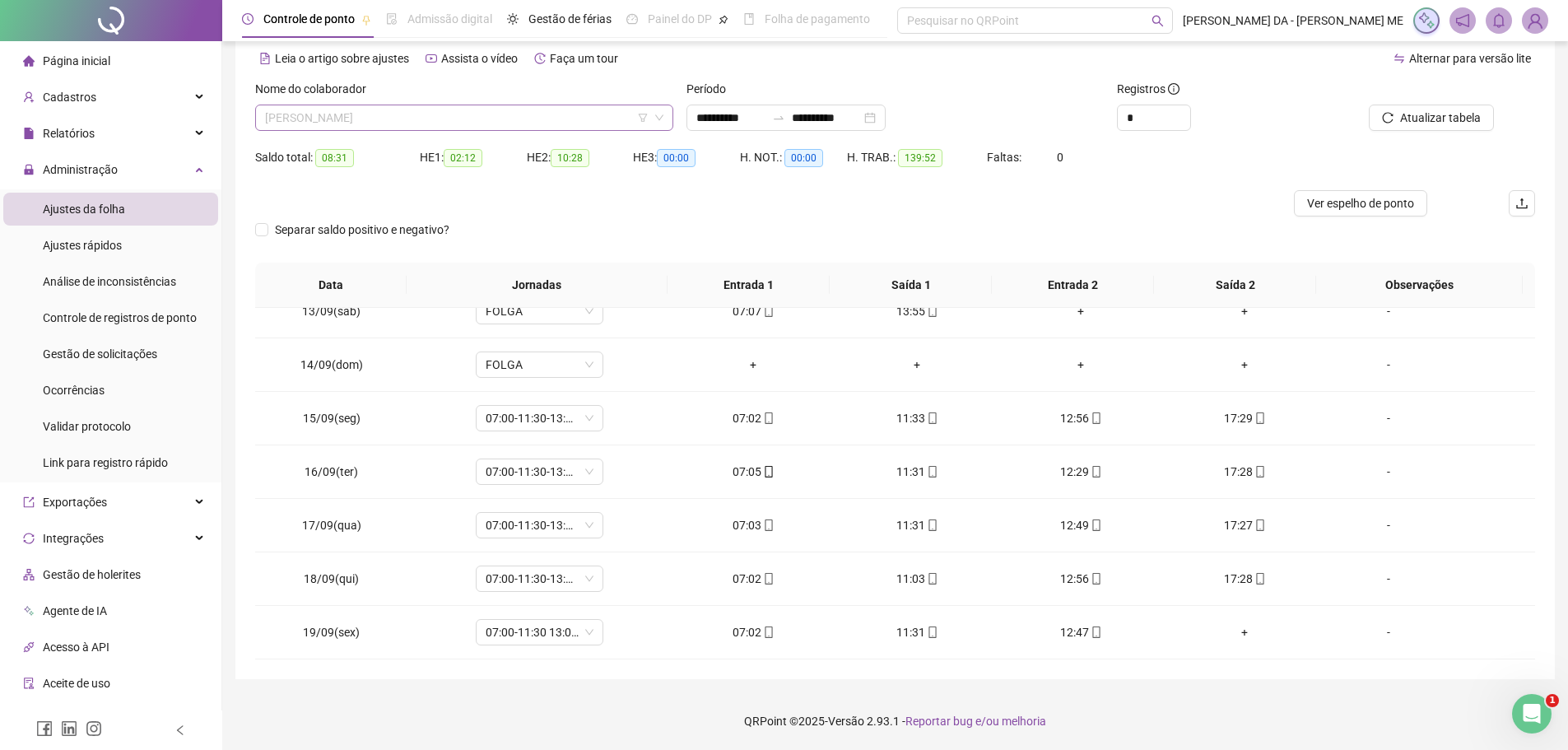
click at [359, 113] on span "[PERSON_NAME]" at bounding box center [464, 118] width 399 height 25
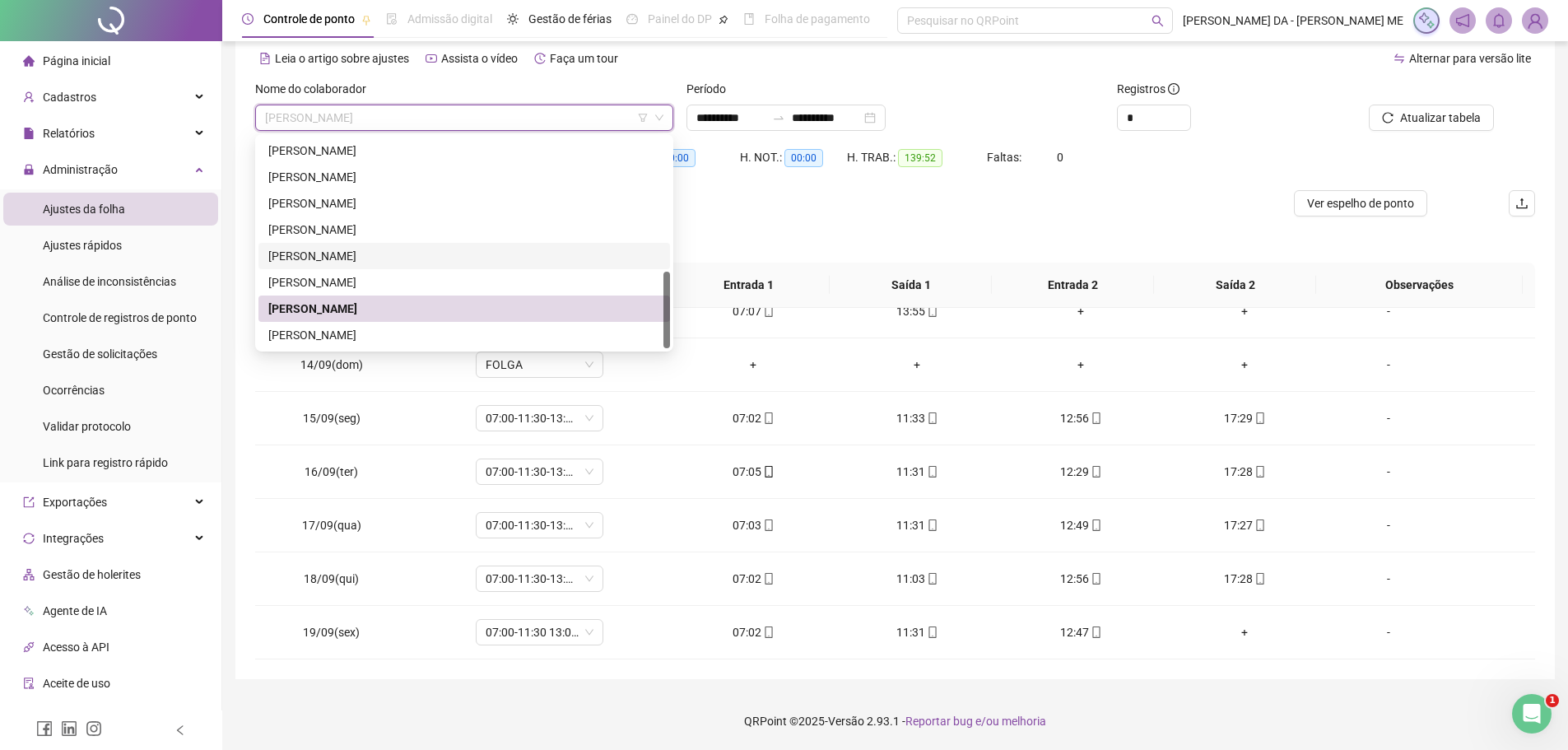
click at [356, 259] on div "[PERSON_NAME]" at bounding box center [463, 256] width 392 height 18
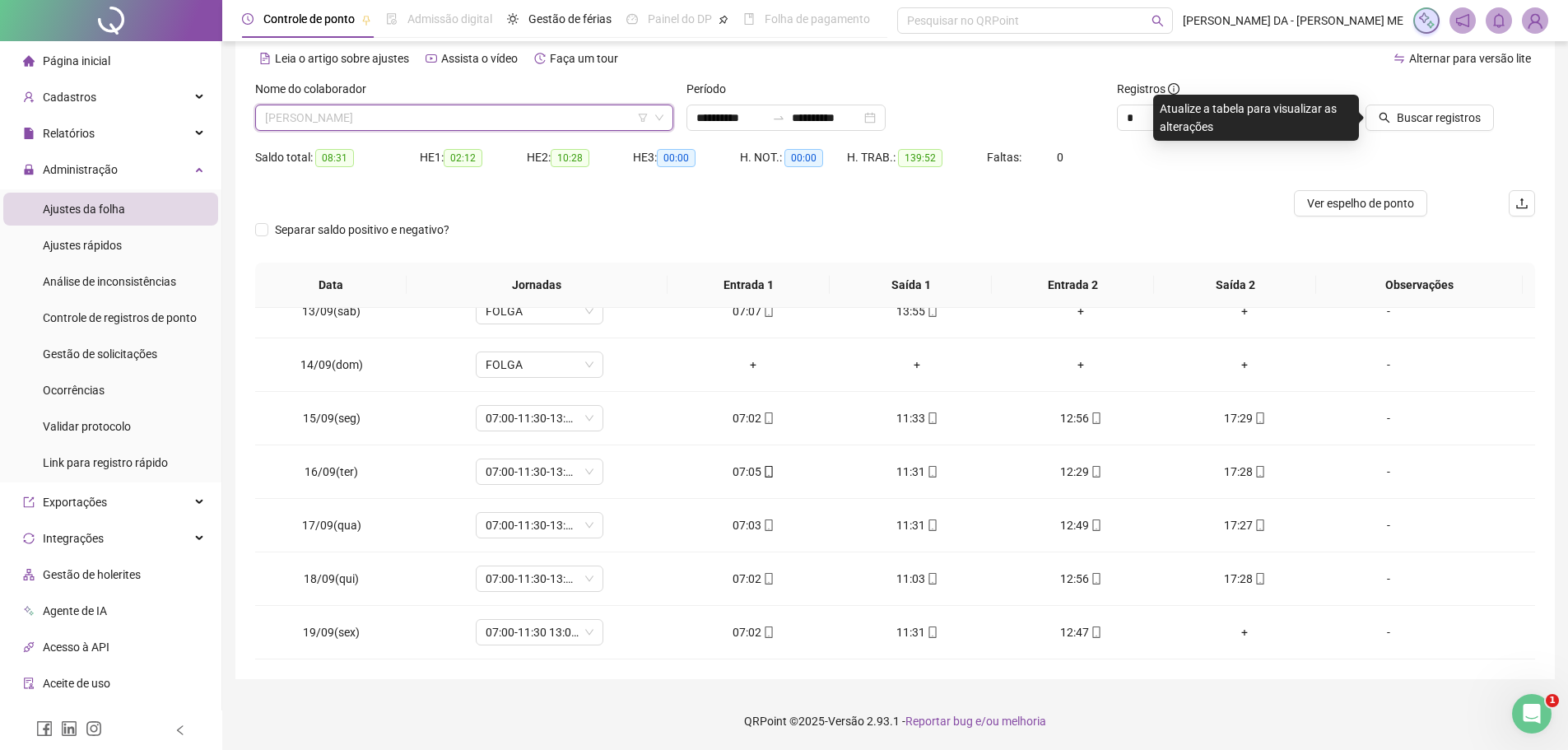
click at [365, 126] on span "[PERSON_NAME]" at bounding box center [464, 118] width 399 height 25
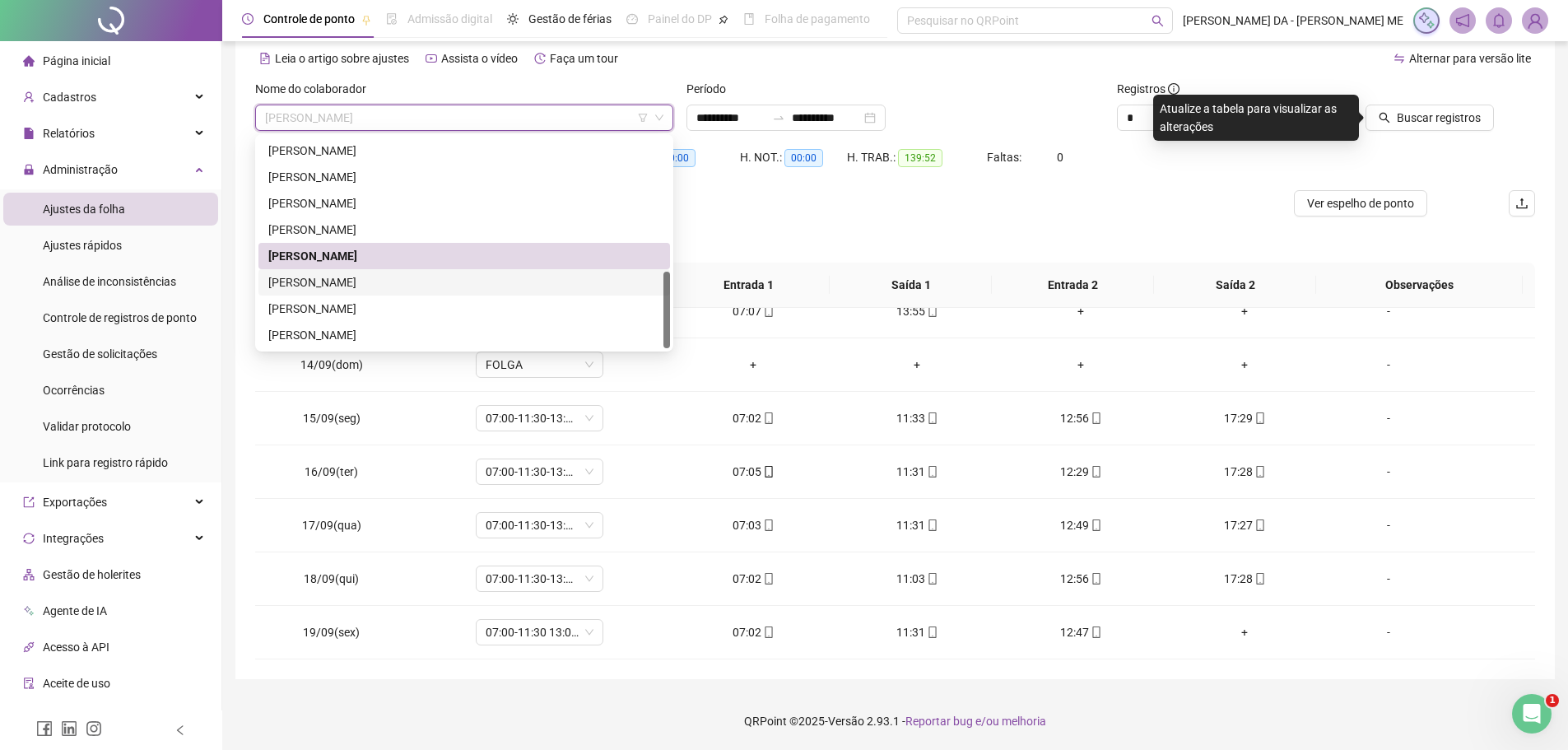
click at [341, 281] on div "[PERSON_NAME]" at bounding box center [463, 282] width 392 height 18
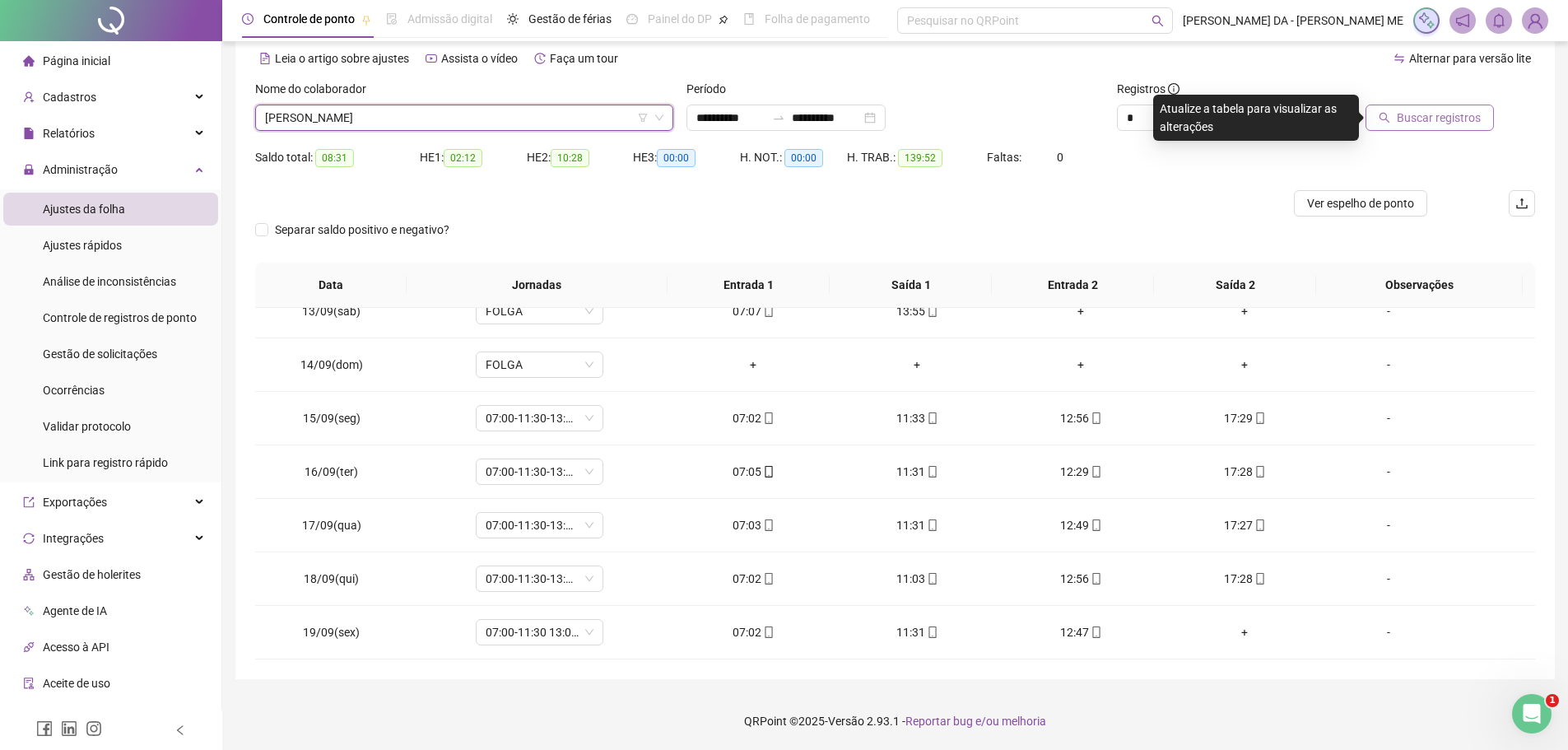
click at [1384, 119] on icon "search" at bounding box center [1385, 119] width 11 height 11
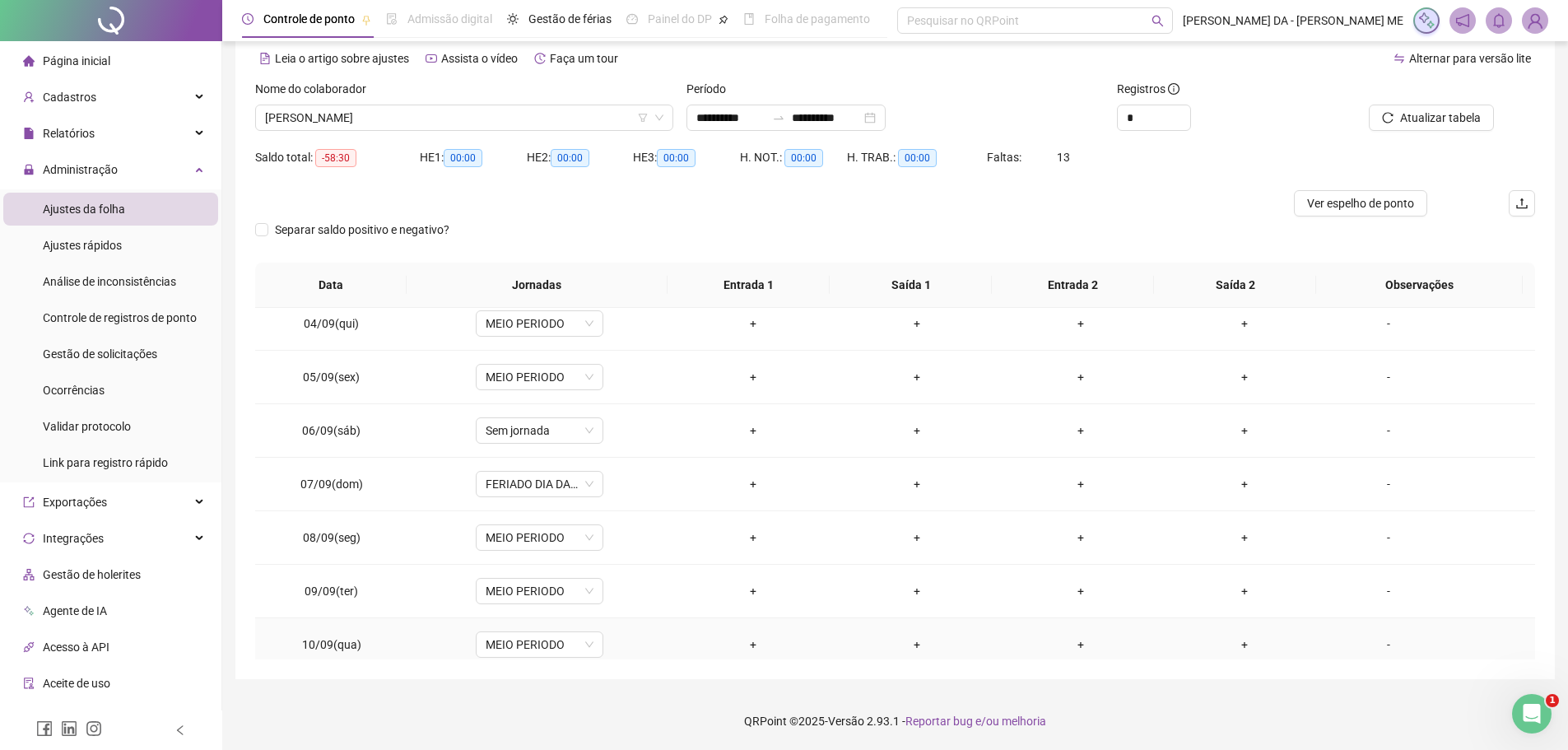
scroll to position [89, 0]
